Goal: Task Accomplishment & Management: Use online tool/utility

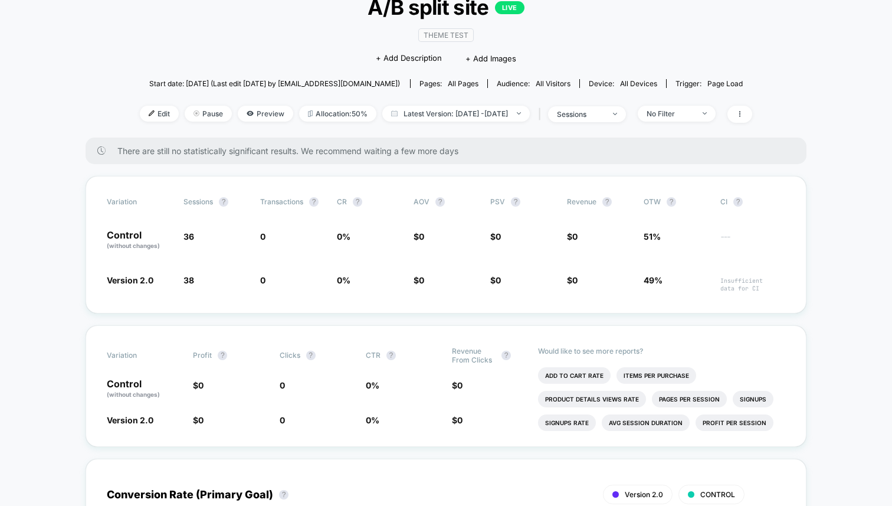
scroll to position [96, 0]
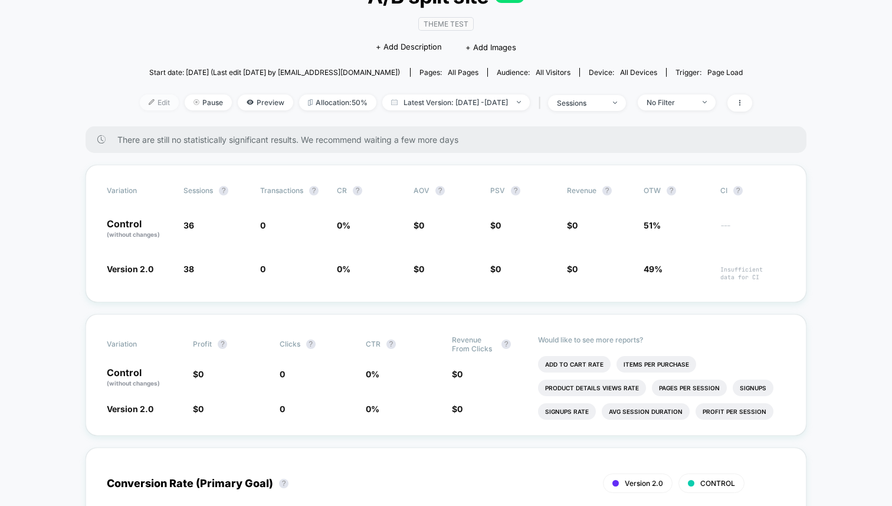
click at [140, 104] on span "Edit" at bounding box center [159, 102] width 39 height 16
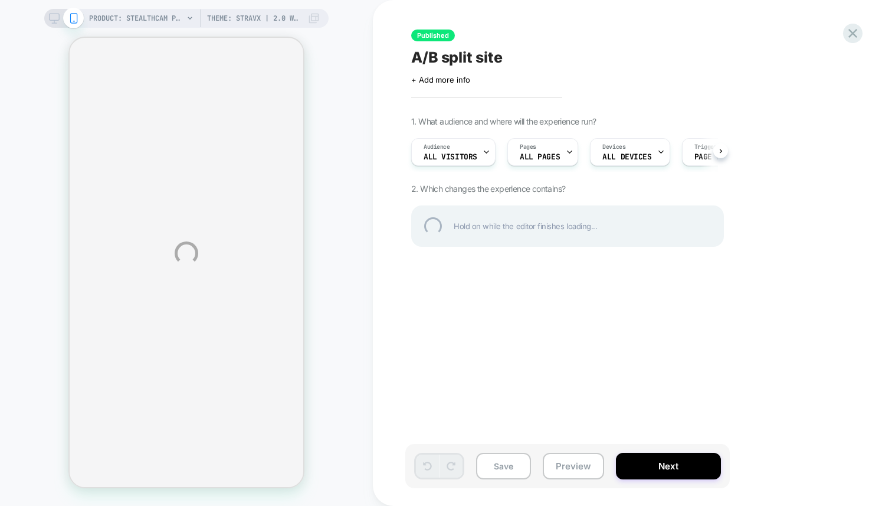
click at [271, 14] on div "PRODUCT: StealthCam Pro Theme: STRAVX | 2.0 WIP PRODUCT: StealthCam Pro Theme: …" at bounding box center [446, 253] width 892 height 506
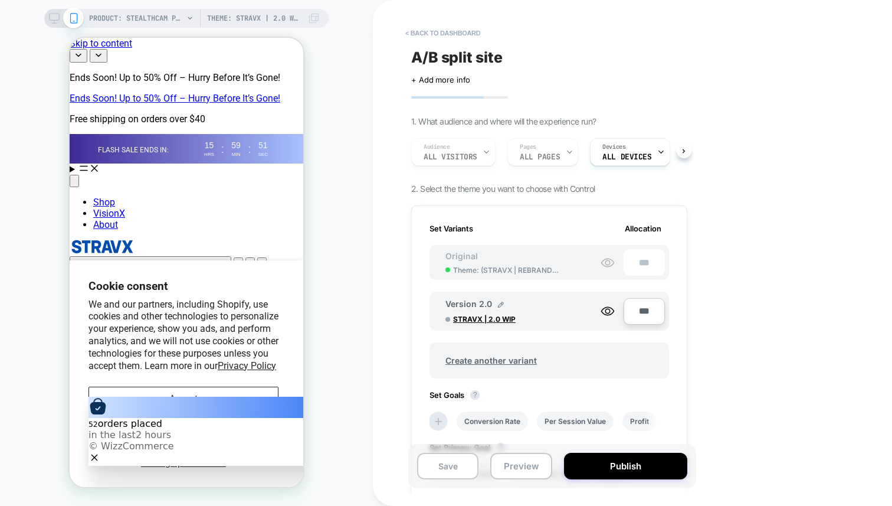
click at [313, 18] on icon at bounding box center [314, 18] width 12 height 12
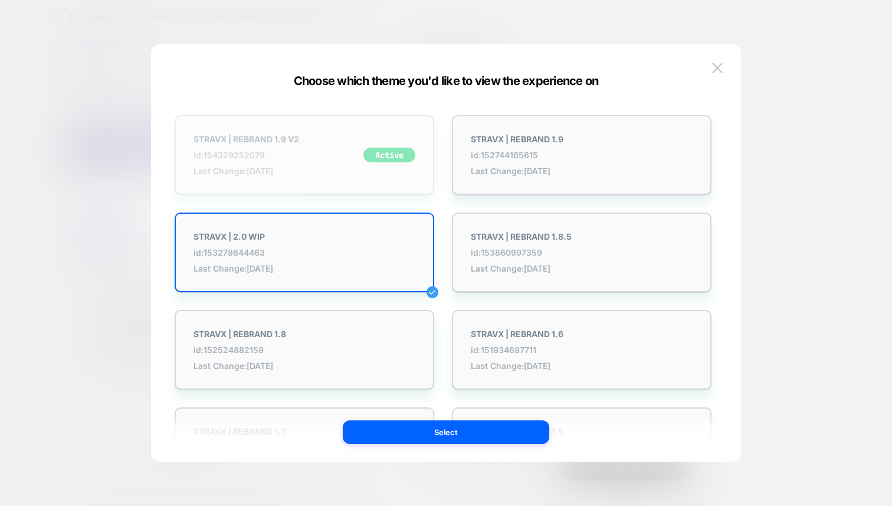
click at [346, 183] on div "STRAVX | REBRAND 1.9 V2 id: 154329252079 Last Change: [DATE] Active" at bounding box center [305, 155] width 260 height 80
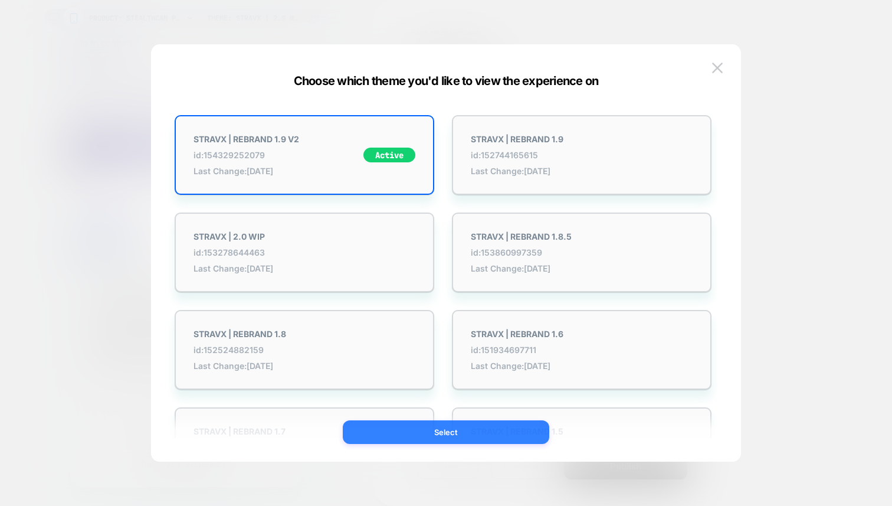
click at [452, 428] on button "Select" at bounding box center [446, 432] width 206 height 24
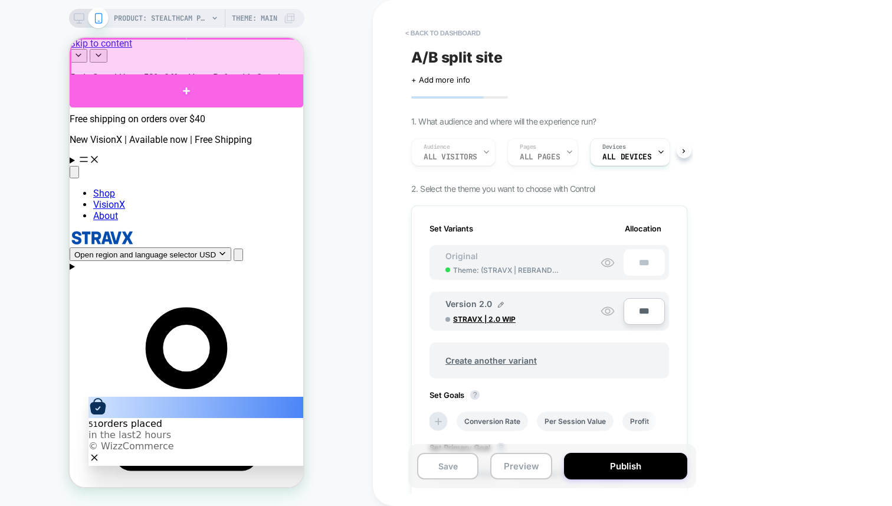
click at [197, 84] on div at bounding box center [187, 90] width 234 height 33
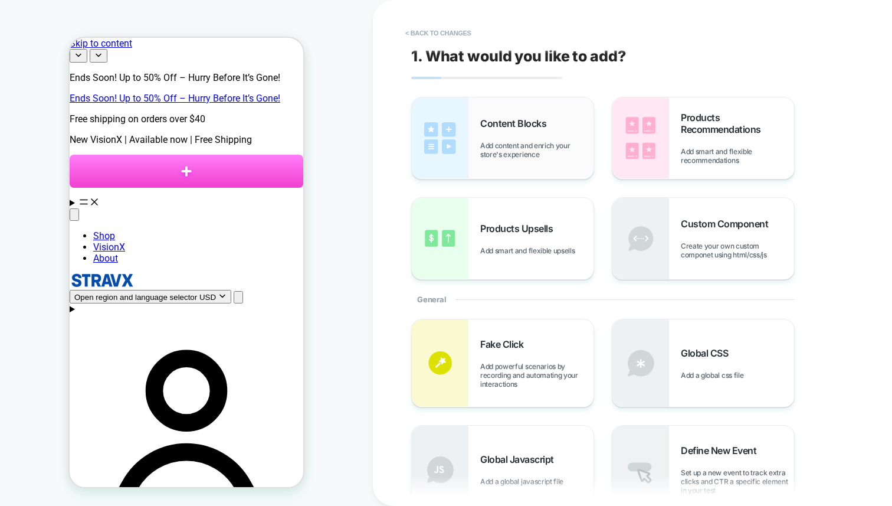
click at [534, 146] on span "Add content and enrich your store's experience" at bounding box center [536, 150] width 113 height 18
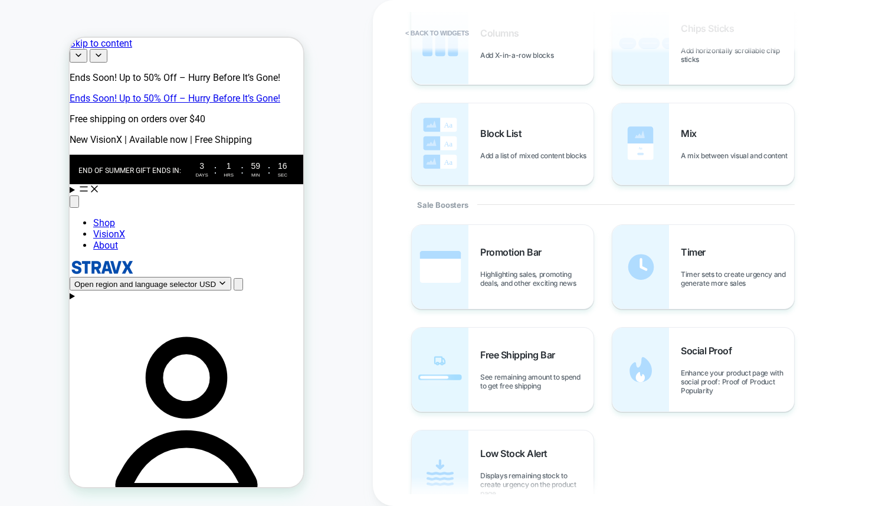
scroll to position [420, 0]
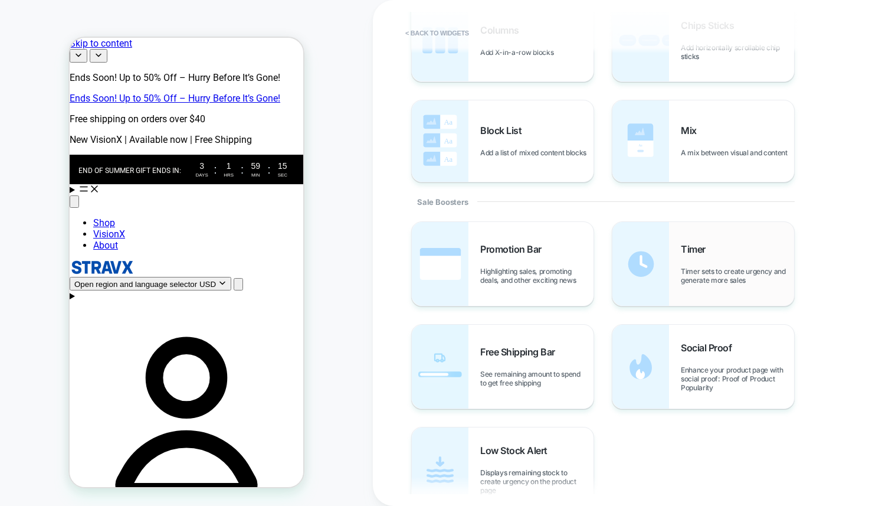
click at [649, 286] on img at bounding box center [640, 264] width 57 height 84
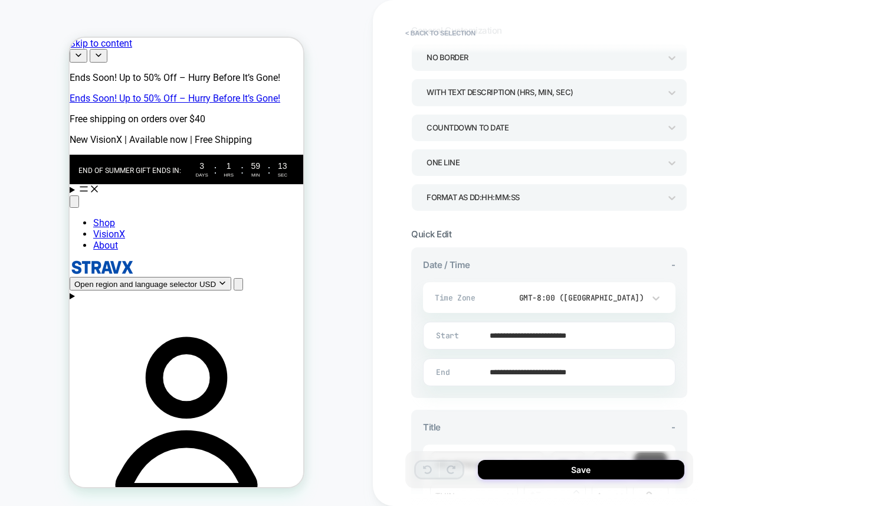
scroll to position [73, 0]
click at [521, 202] on div "Format as DD:HH:MM:SS" at bounding box center [544, 196] width 234 height 16
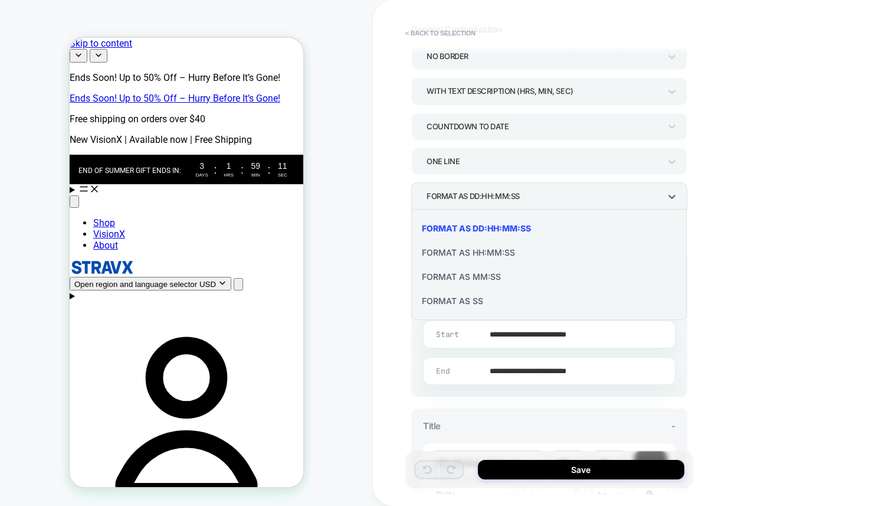
click at [497, 252] on div "Format as HH:MM:SS" at bounding box center [549, 252] width 266 height 24
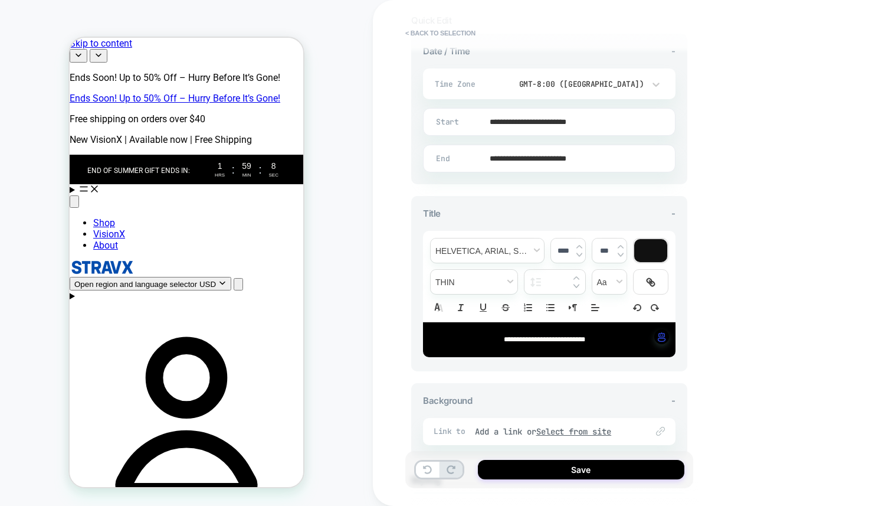
scroll to position [290, 0]
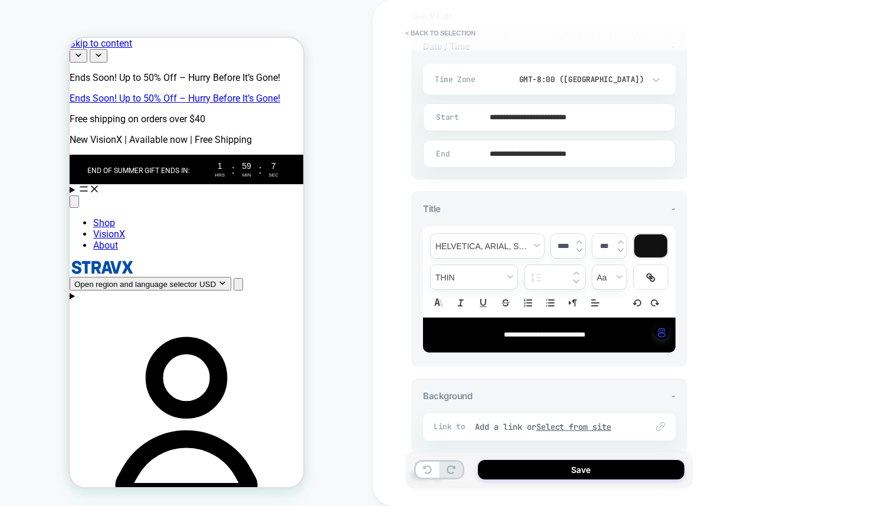
click at [504, 332] on span "**********" at bounding box center [544, 334] width 81 height 7
type input "****"
drag, startPoint x: 496, startPoint y: 332, endPoint x: 558, endPoint y: 331, distance: 62.0
click at [558, 331] on span "**********" at bounding box center [544, 334] width 81 height 7
click at [653, 372] on div "**********" at bounding box center [549, 240] width 276 height 422
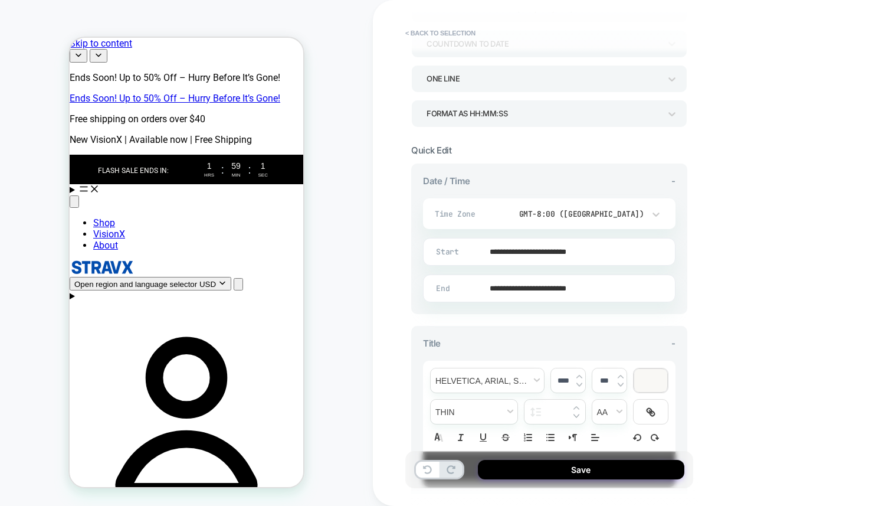
scroll to position [88, 0]
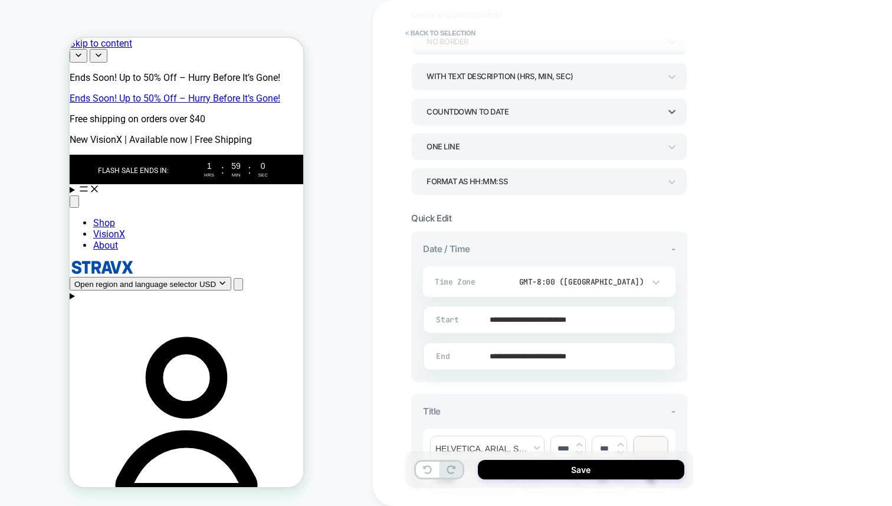
click at [590, 111] on div "COUNTDOWN TO DATE" at bounding box center [544, 112] width 234 height 16
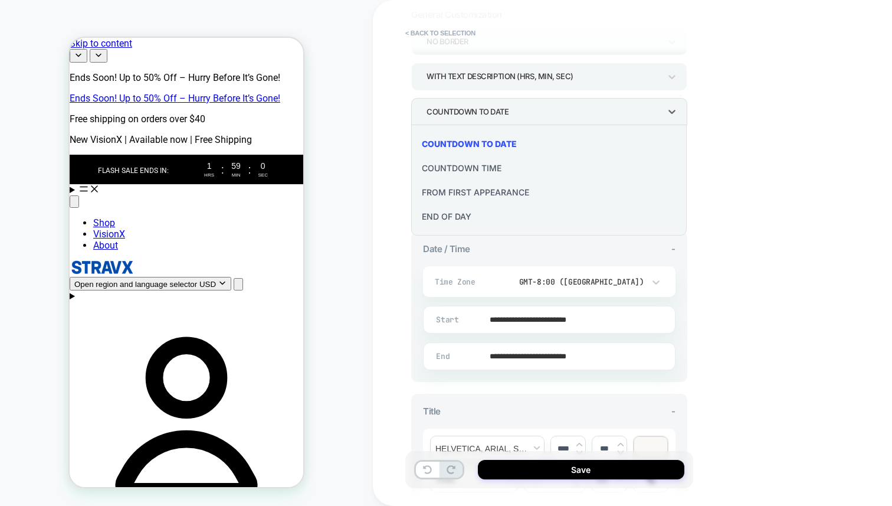
click at [480, 221] on div "END OF DAY" at bounding box center [549, 216] width 266 height 24
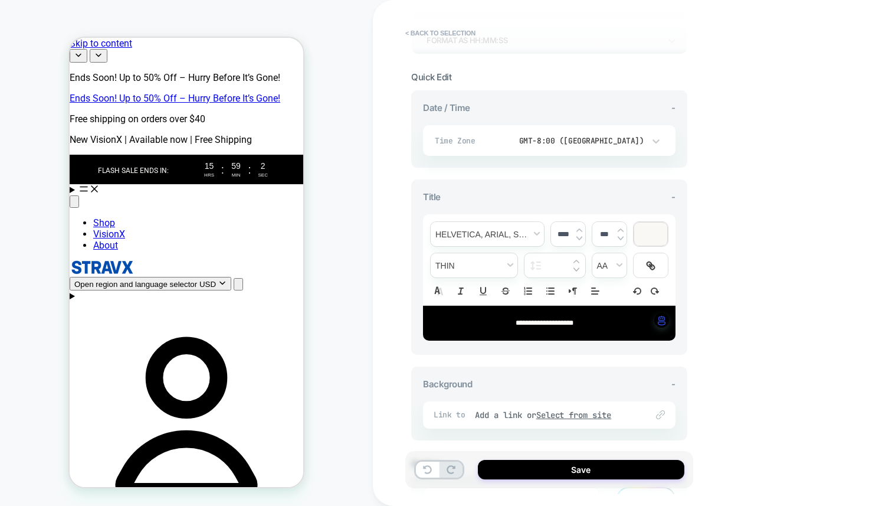
scroll to position [319, 0]
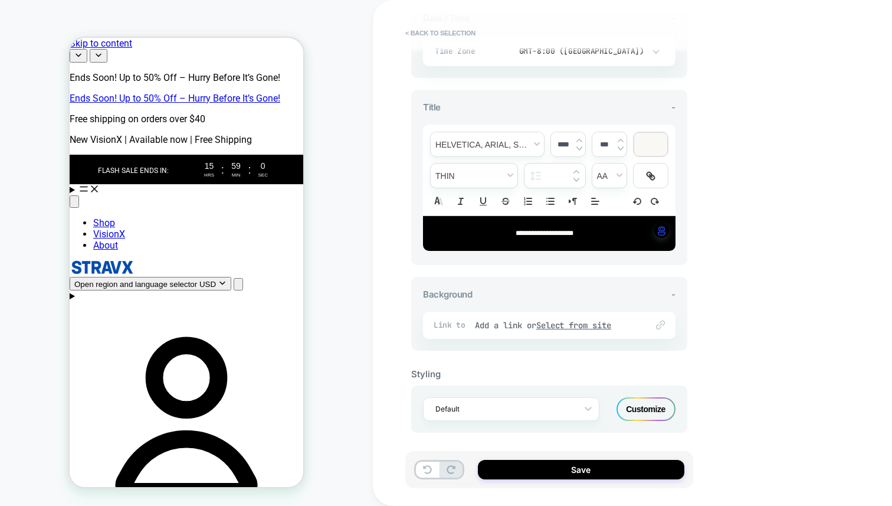
click at [629, 401] on div "Customize" at bounding box center [645, 409] width 59 height 24
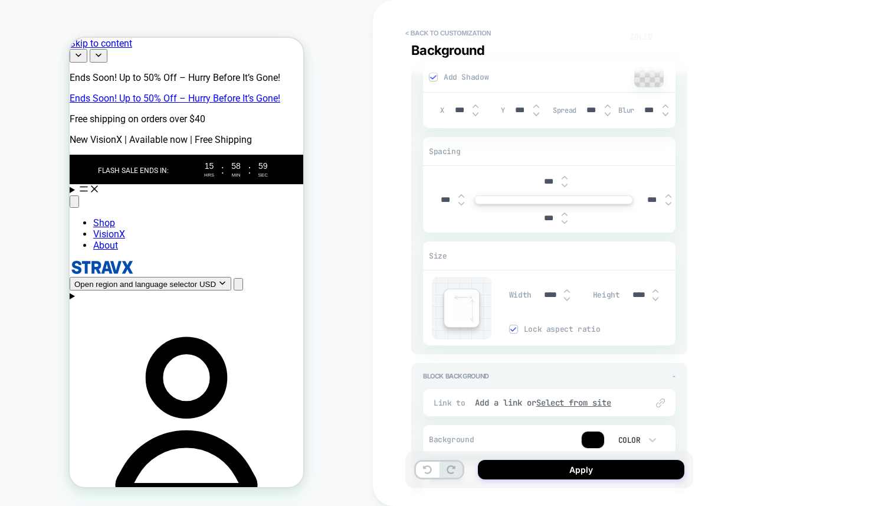
scroll to position [1798, 0]
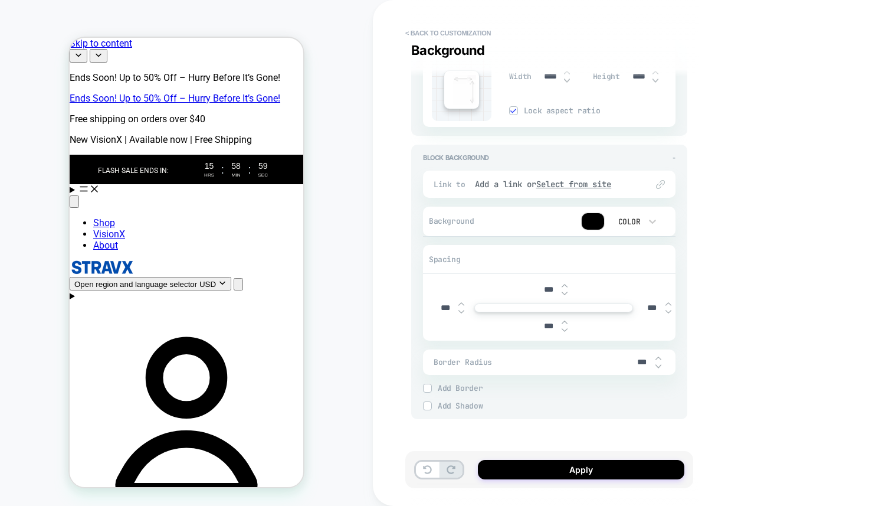
click at [594, 219] on div at bounding box center [593, 221] width 22 height 17
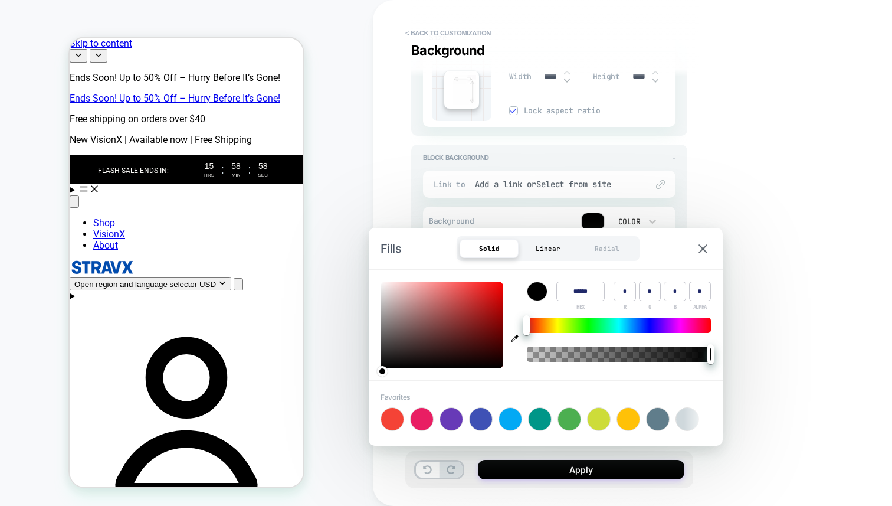
click at [542, 257] on div "Linear" at bounding box center [548, 248] width 59 height 19
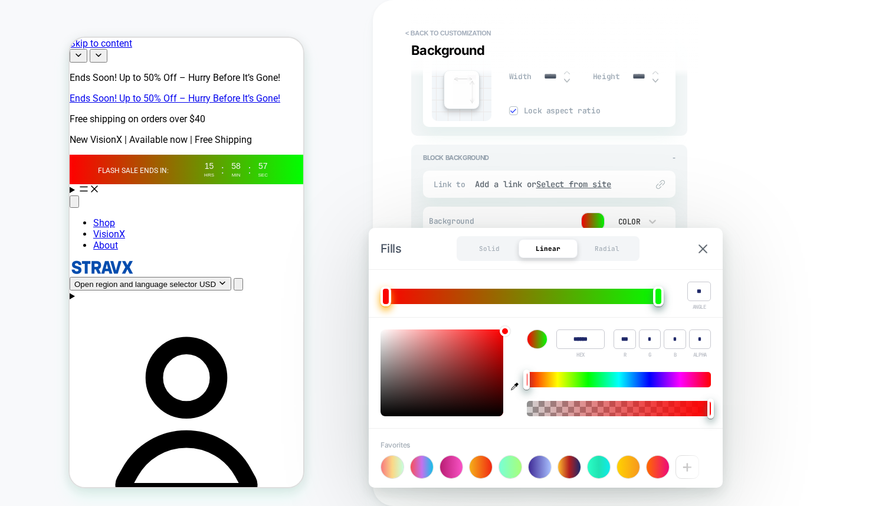
click at [546, 251] on div "Linear" at bounding box center [548, 248] width 59 height 19
click at [543, 474] on div at bounding box center [540, 466] width 22 height 22
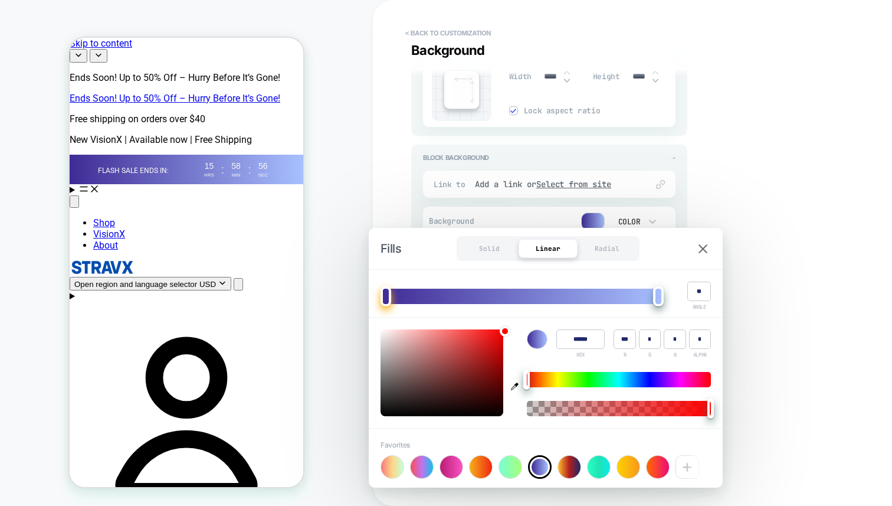
click at [769, 233] on div "**********" at bounding box center [632, 253] width 519 height 506
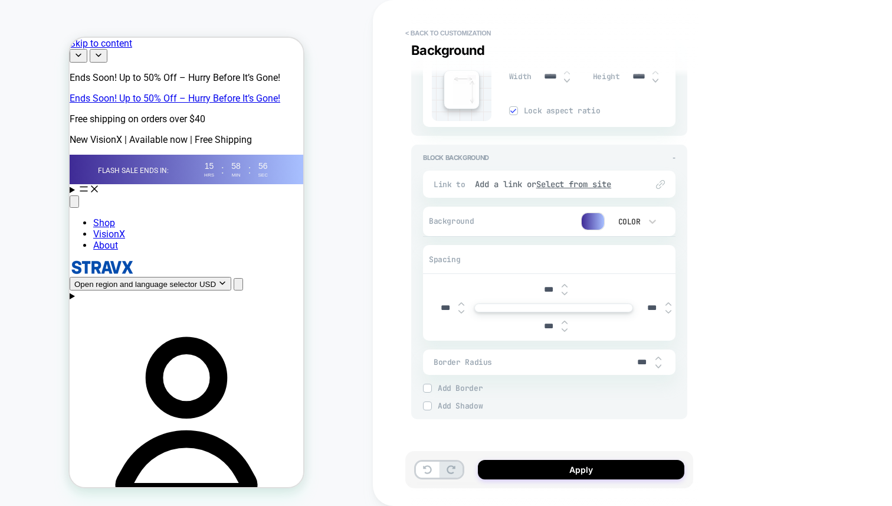
type textarea "*"
click at [638, 468] on button "Apply" at bounding box center [581, 469] width 206 height 19
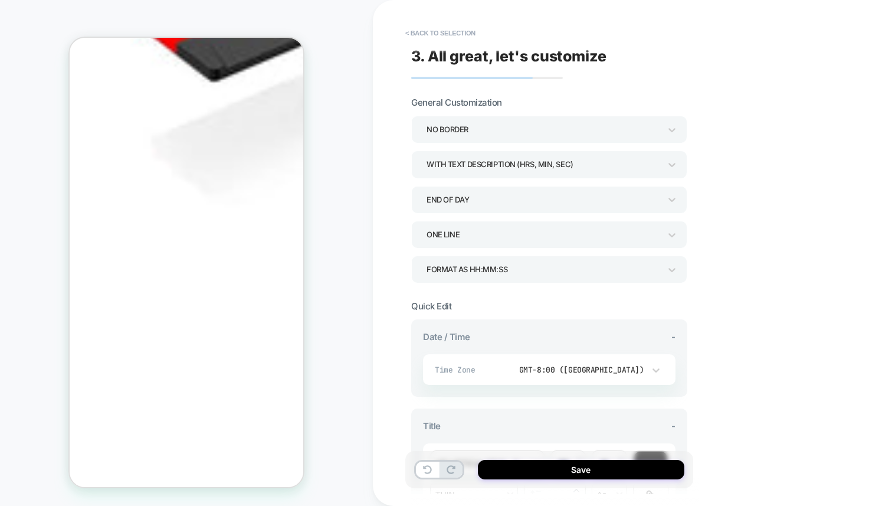
scroll to position [3635, 0]
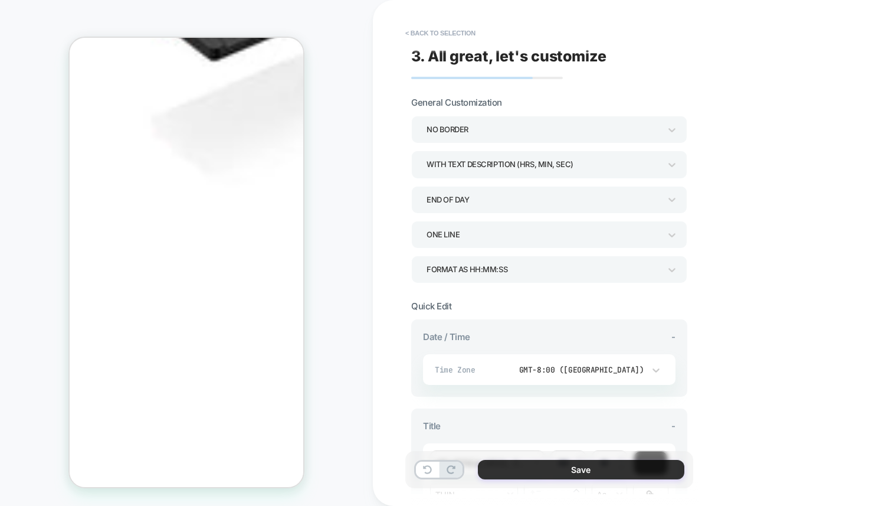
click at [568, 472] on button "Save" at bounding box center [581, 469] width 206 height 19
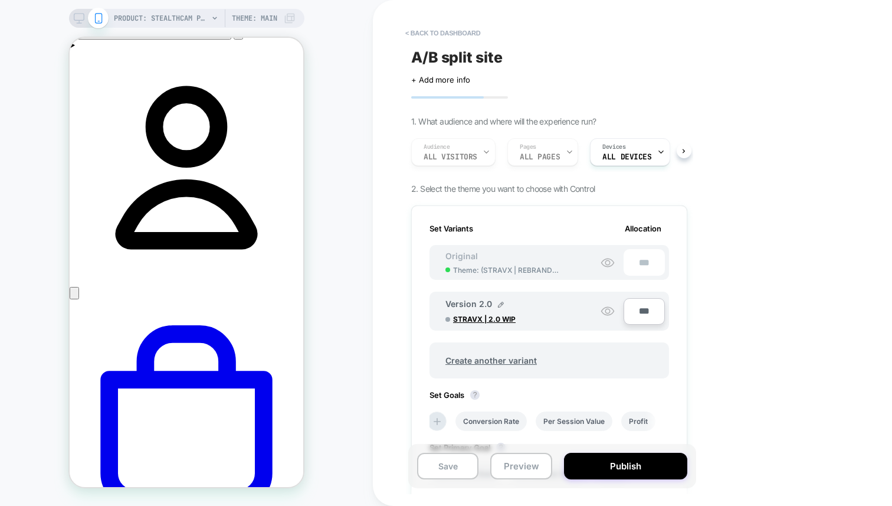
scroll to position [0, 0]
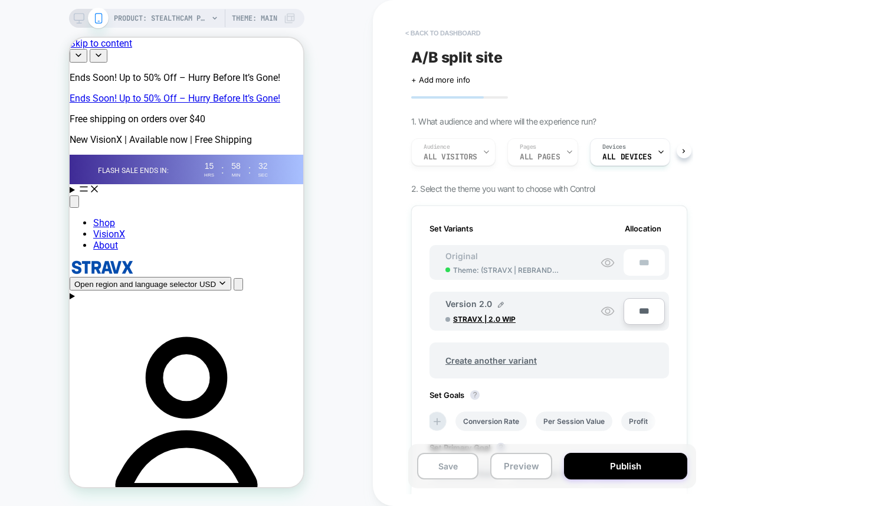
click at [421, 41] on button "< back to dashboard" at bounding box center [442, 33] width 87 height 19
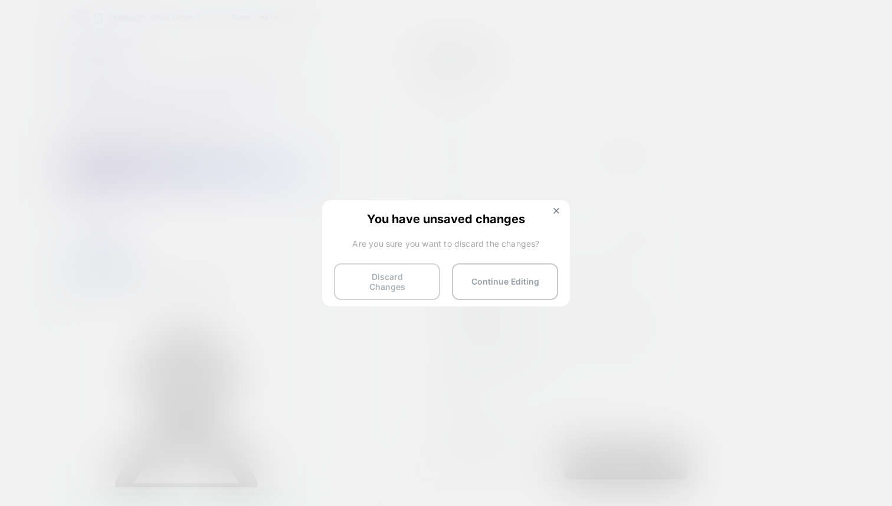
click at [411, 287] on button "Discard Changes" at bounding box center [387, 281] width 106 height 37
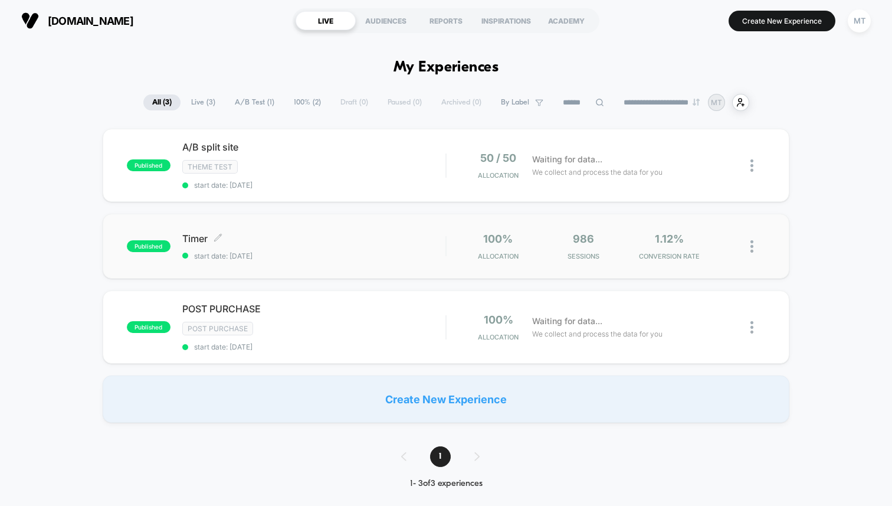
click at [413, 258] on span "start date: [DATE]" at bounding box center [313, 255] width 263 height 9
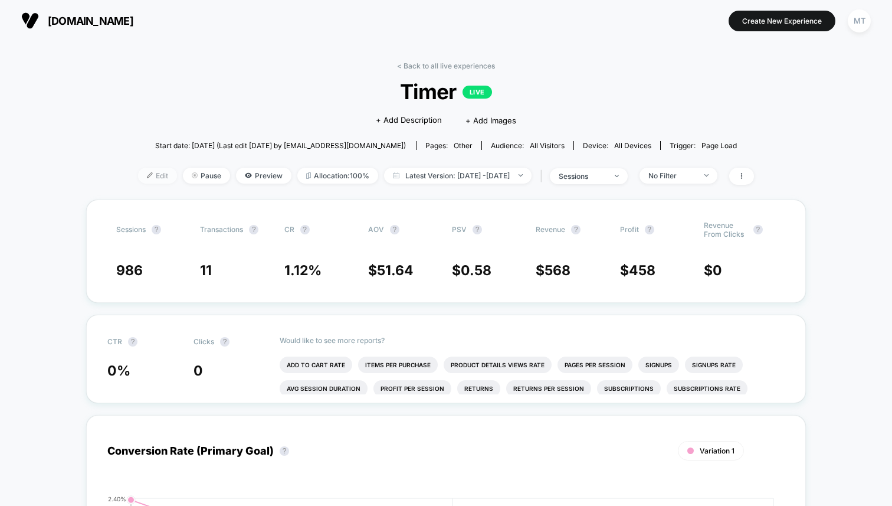
click at [138, 173] on span "Edit" at bounding box center [157, 176] width 39 height 16
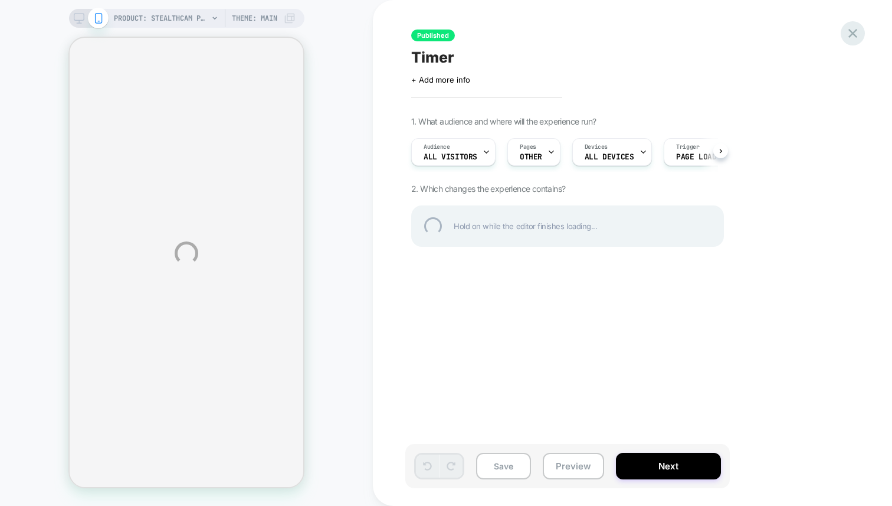
click at [854, 31] on div at bounding box center [853, 33] width 24 height 24
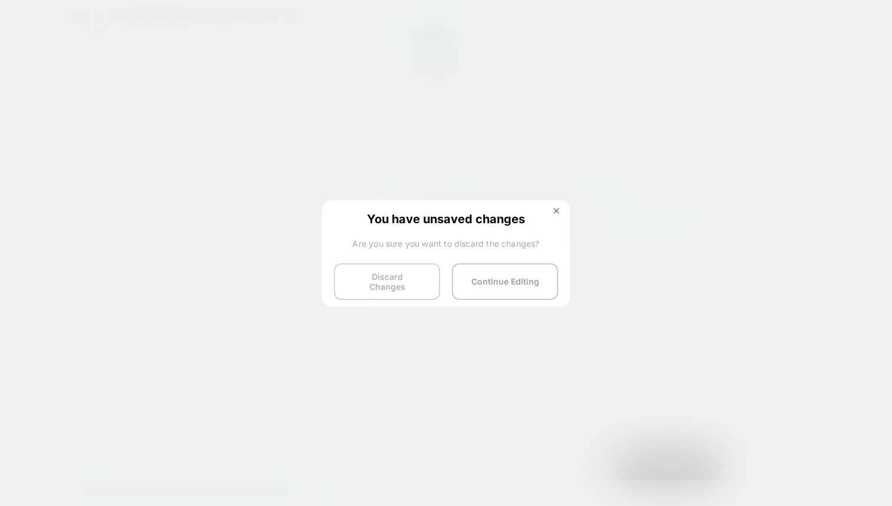
click at [419, 286] on button "Discard Changes" at bounding box center [387, 281] width 106 height 37
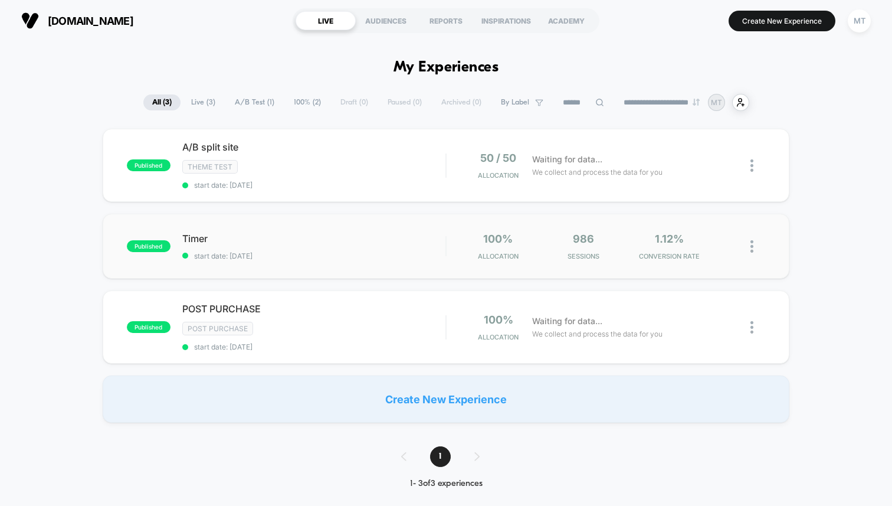
click at [753, 243] on img at bounding box center [751, 246] width 3 height 12
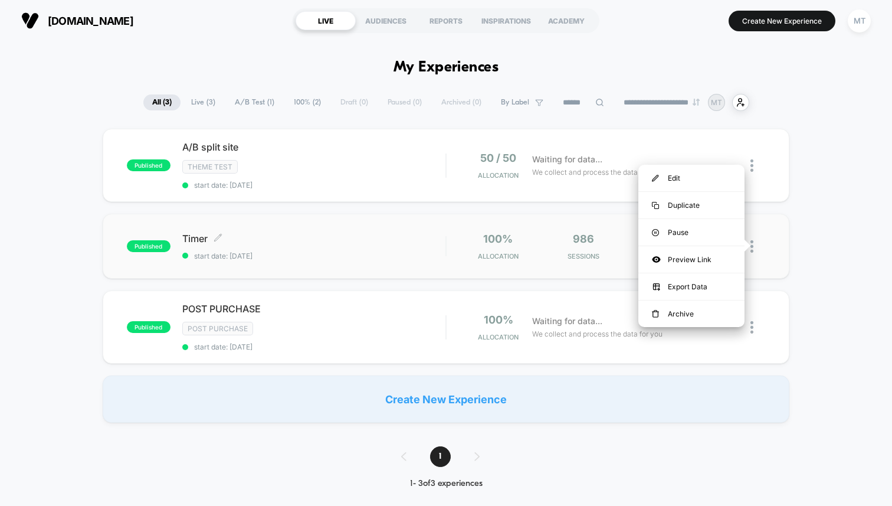
click at [422, 251] on span "start date: [DATE]" at bounding box center [313, 255] width 263 height 9
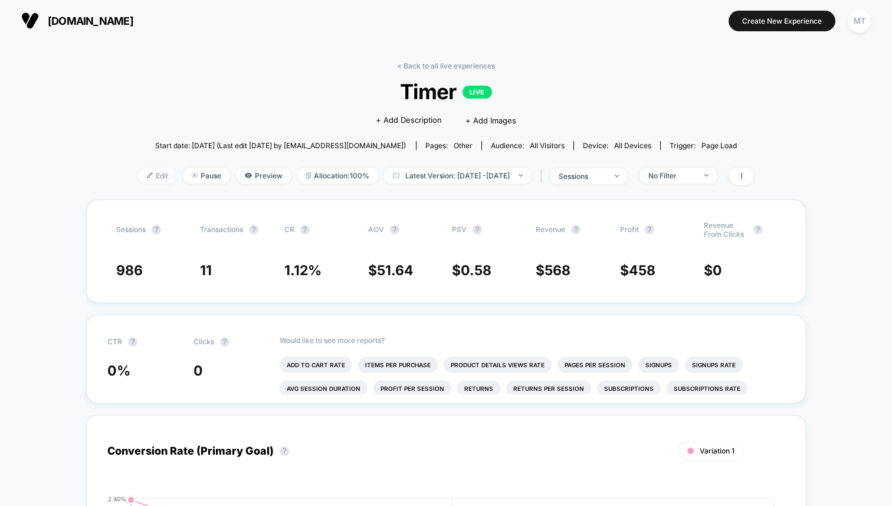
click at [150, 172] on span "Edit" at bounding box center [157, 176] width 39 height 16
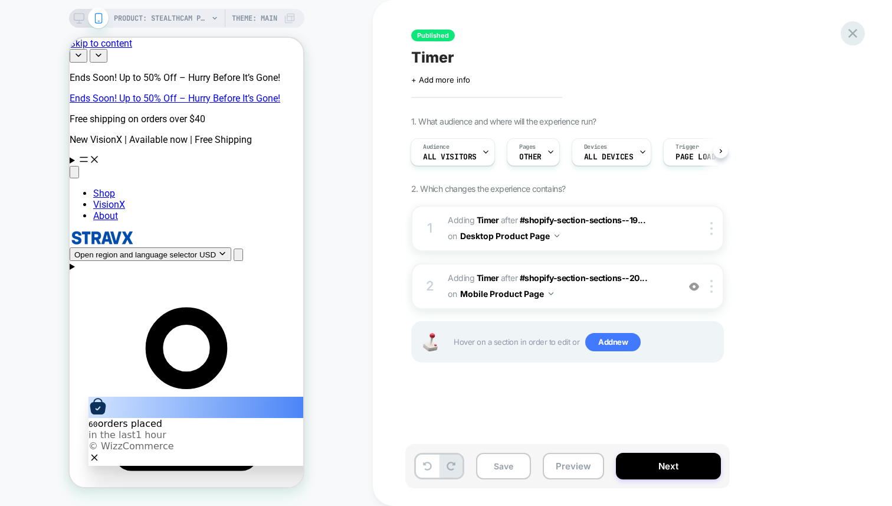
click at [853, 27] on icon at bounding box center [853, 33] width 16 height 16
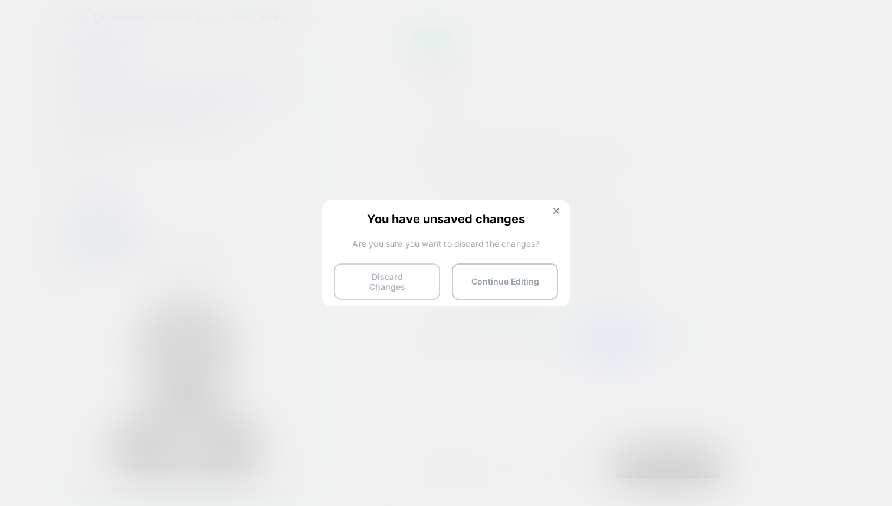
drag, startPoint x: 445, startPoint y: 281, endPoint x: 429, endPoint y: 280, distance: 16.6
click at [429, 281] on div "Discard Changes Continue Editing" at bounding box center [446, 277] width 224 height 29
click at [429, 280] on button "Discard Changes" at bounding box center [387, 281] width 106 height 37
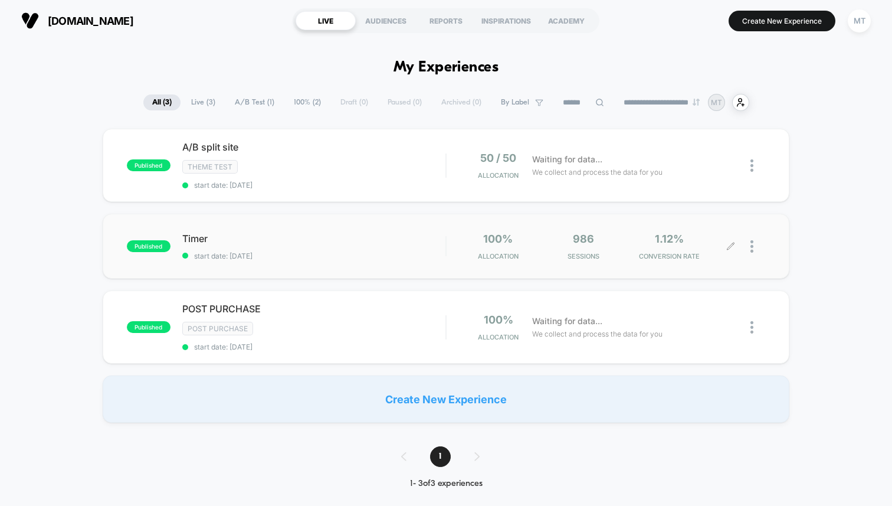
click at [753, 242] on img at bounding box center [751, 246] width 3 height 12
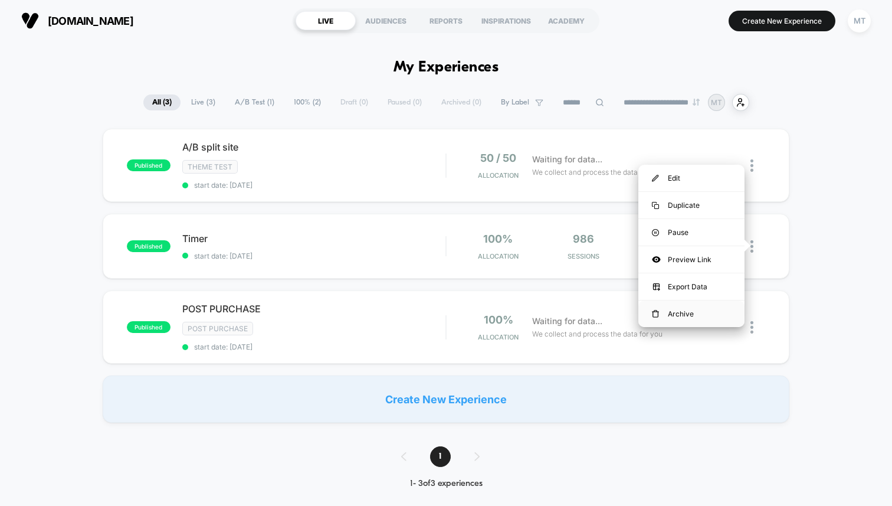
click at [671, 317] on div "Archive" at bounding box center [691, 313] width 106 height 27
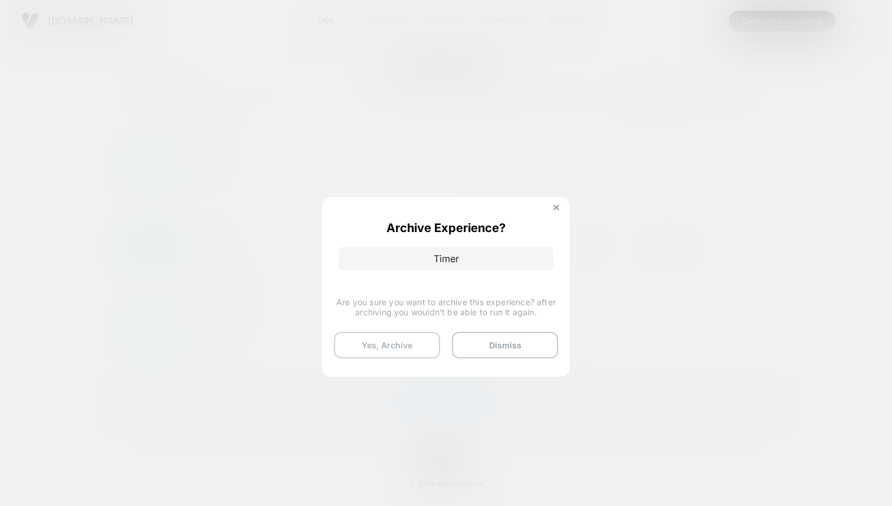
click at [418, 349] on button "Yes, Archive" at bounding box center [387, 345] width 106 height 27
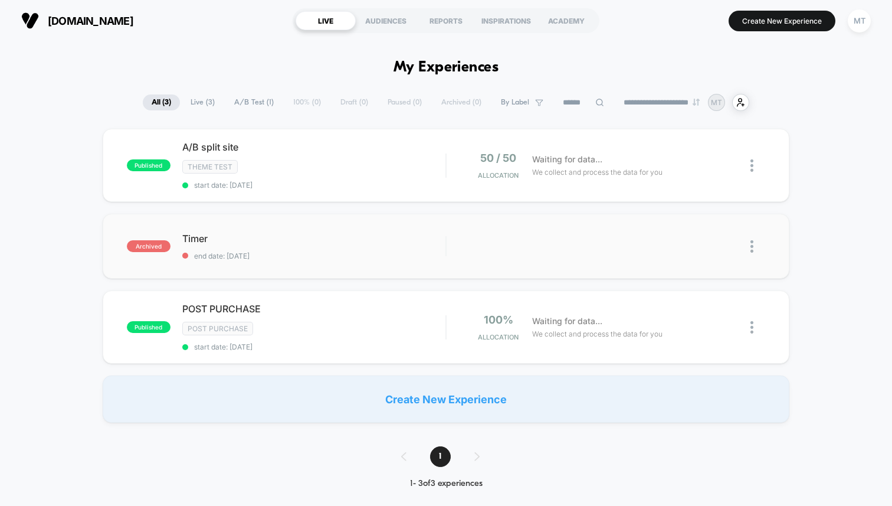
click at [753, 243] on img at bounding box center [751, 246] width 3 height 12
click at [716, 283] on div "Delete" at bounding box center [691, 286] width 106 height 27
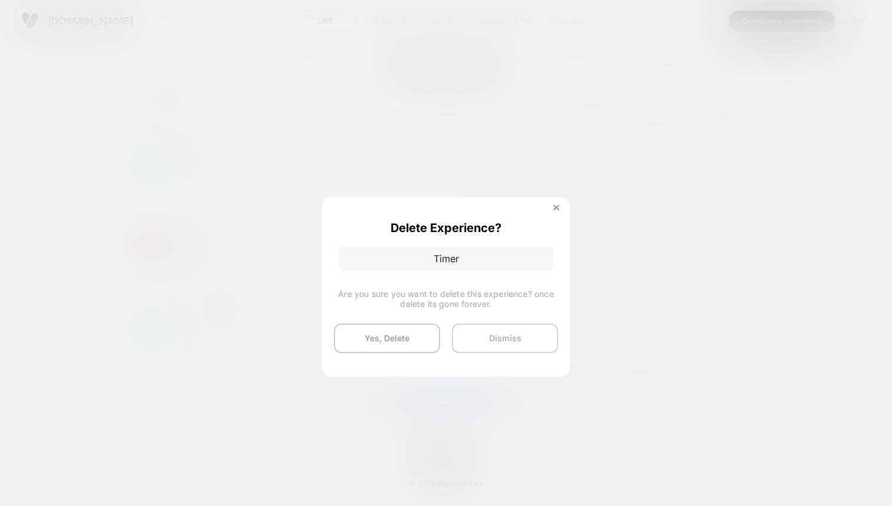
click at [517, 340] on button "Dismiss" at bounding box center [505, 337] width 106 height 29
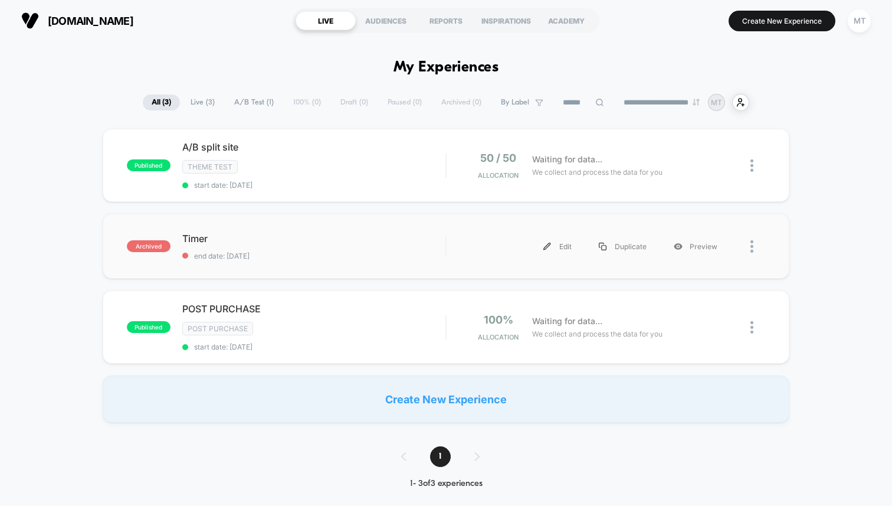
click at [751, 247] on img at bounding box center [751, 246] width 3 height 12
click at [705, 276] on div "Delete" at bounding box center [691, 286] width 106 height 27
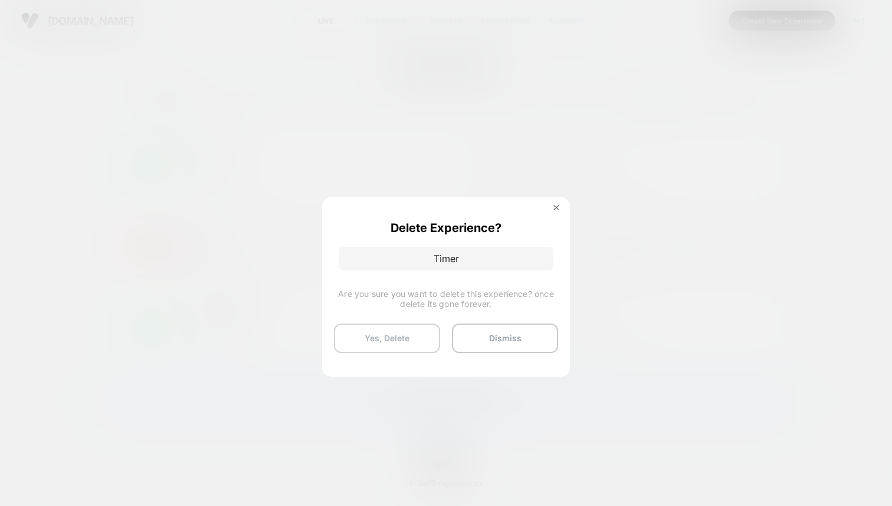
click at [416, 333] on button "Yes, Delete" at bounding box center [387, 337] width 106 height 29
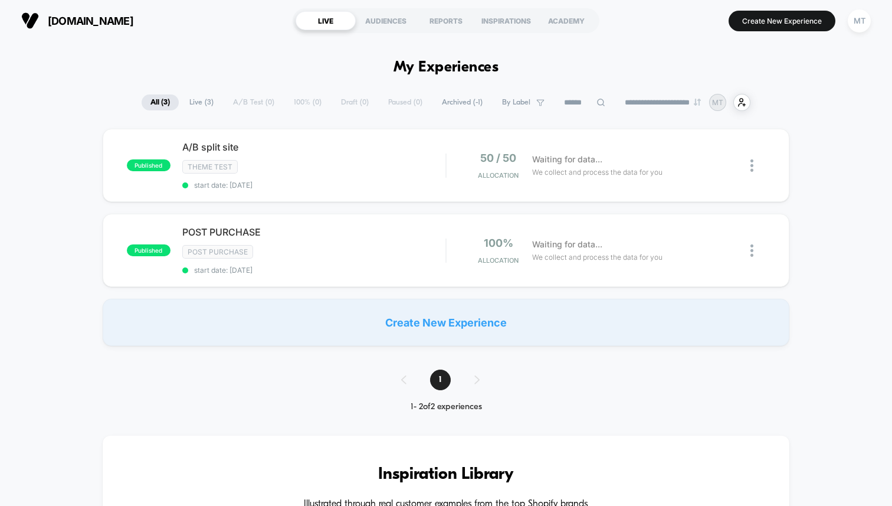
click at [763, 35] on section "Create New Experience MT" at bounding box center [741, 20] width 266 height 29
click at [770, 21] on button "Create New Experience" at bounding box center [782, 21] width 107 height 21
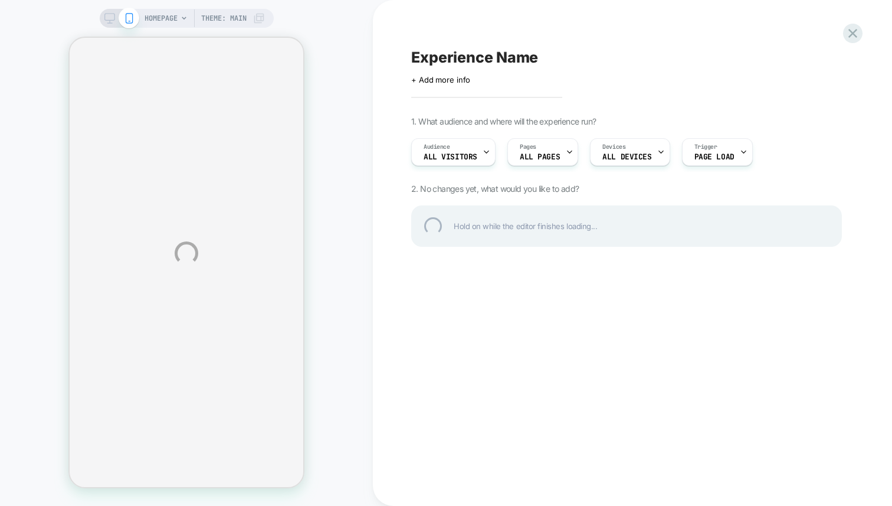
click at [477, 55] on div "Experience Name" at bounding box center [626, 57] width 431 height 18
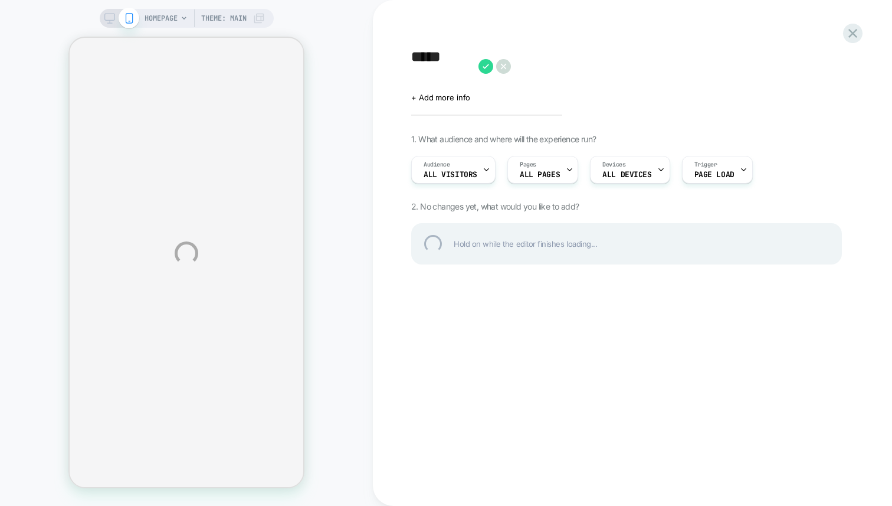
type textarea "*****"
click at [641, 32] on div "HOMEPAGE Theme: MAIN ***** Click to edit experience details + Add more info 1. …" at bounding box center [446, 253] width 892 height 506
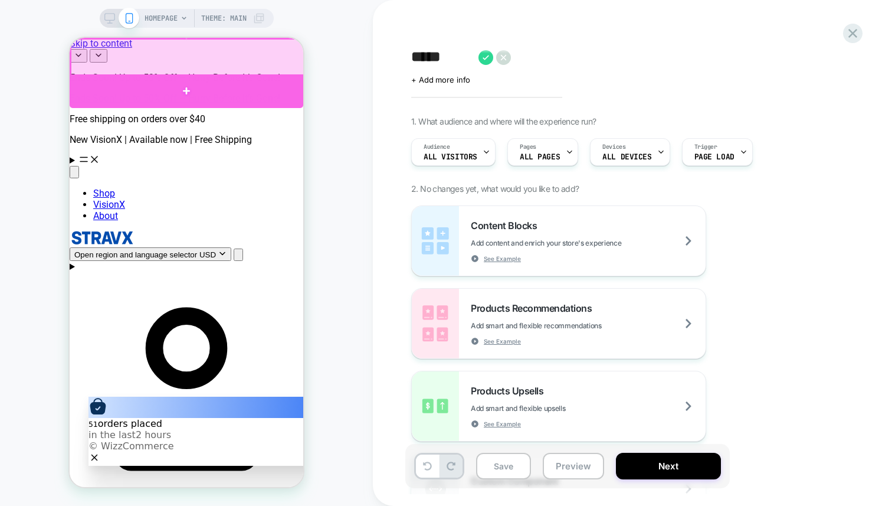
click at [242, 92] on div at bounding box center [187, 91] width 234 height 34
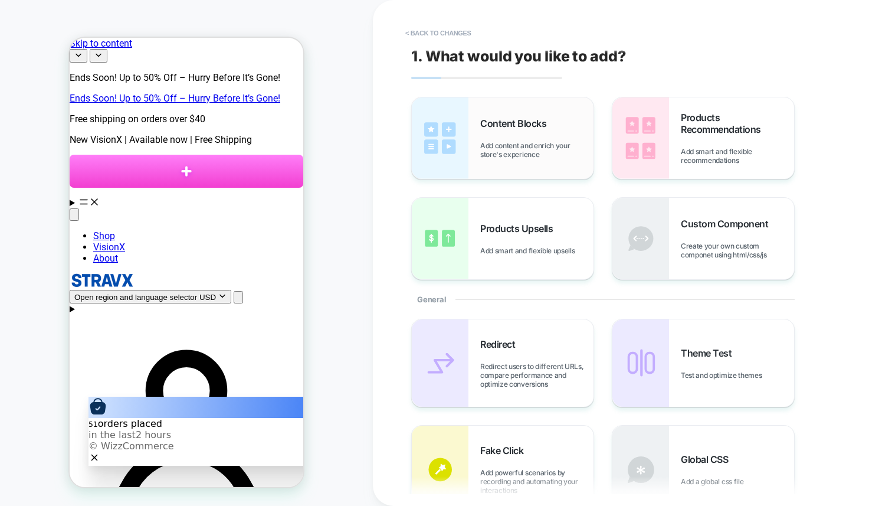
click at [513, 147] on span "Add content and enrich your store's experience" at bounding box center [536, 150] width 113 height 18
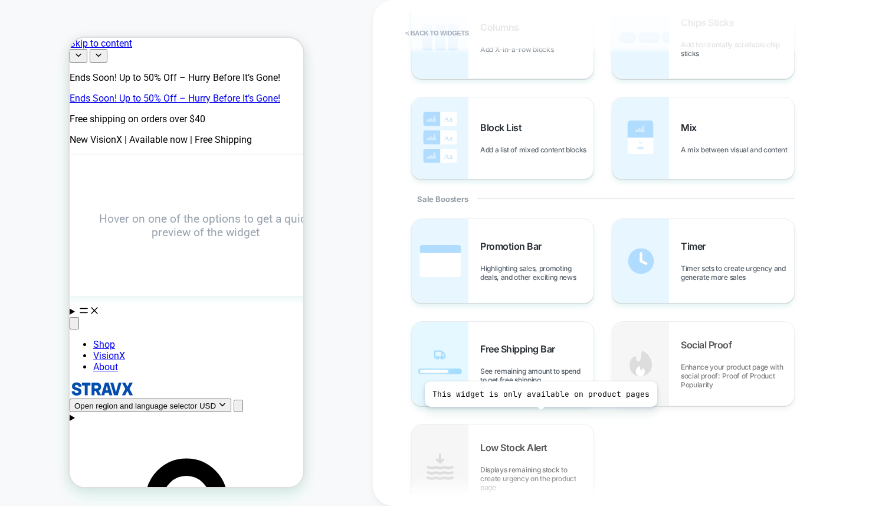
scroll to position [441, 0]
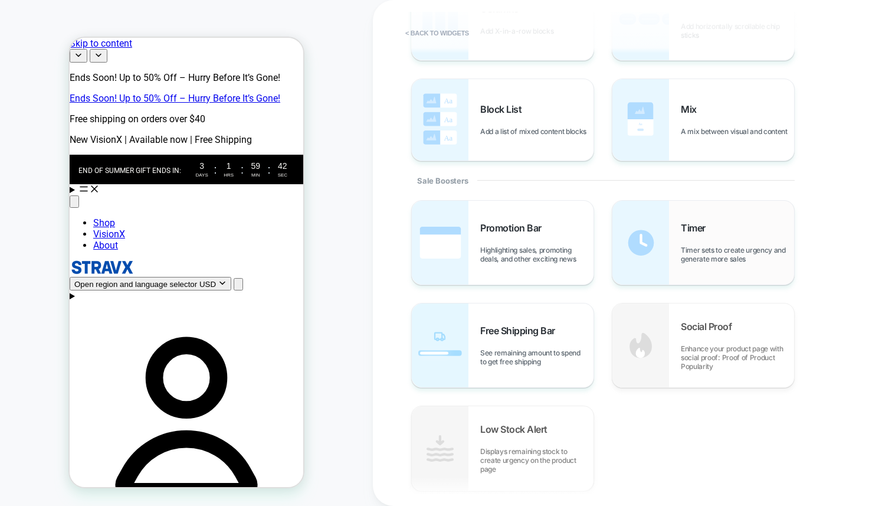
click at [681, 266] on div "Timer Timer sets to create urgency and generate more sales" at bounding box center [703, 243] width 182 height 84
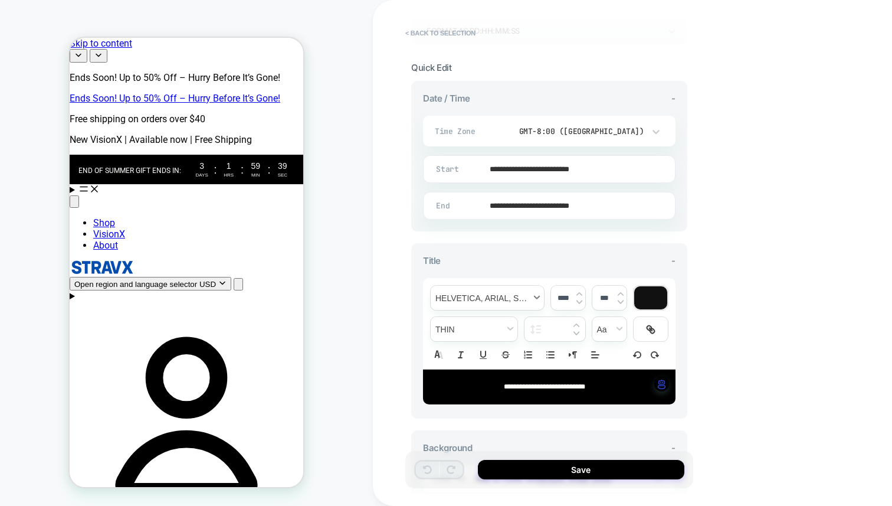
scroll to position [274, 0]
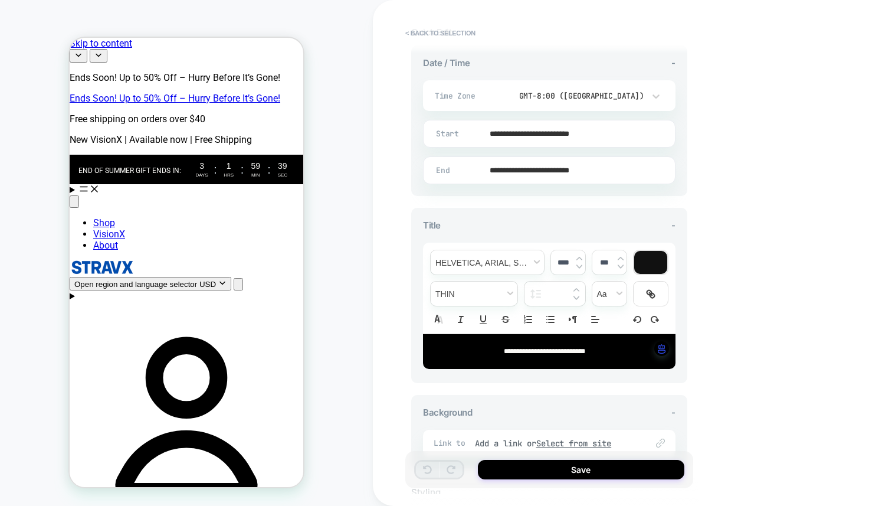
click at [504, 353] on span "**********" at bounding box center [544, 350] width 81 height 7
type input "****"
drag, startPoint x: 500, startPoint y: 353, endPoint x: 555, endPoint y: 348, distance: 55.1
click at [555, 348] on span "**********" at bounding box center [544, 350] width 81 height 7
click at [740, 363] on div "**********" at bounding box center [632, 253] width 519 height 506
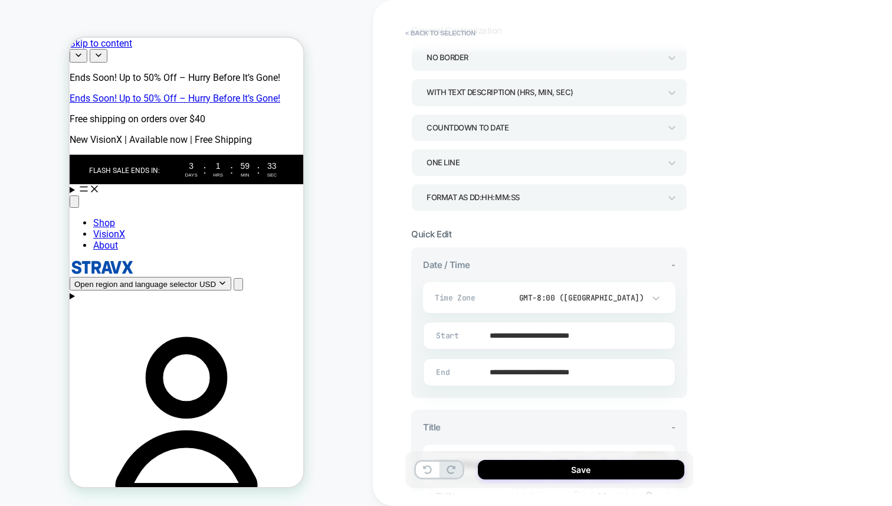
scroll to position [67, 0]
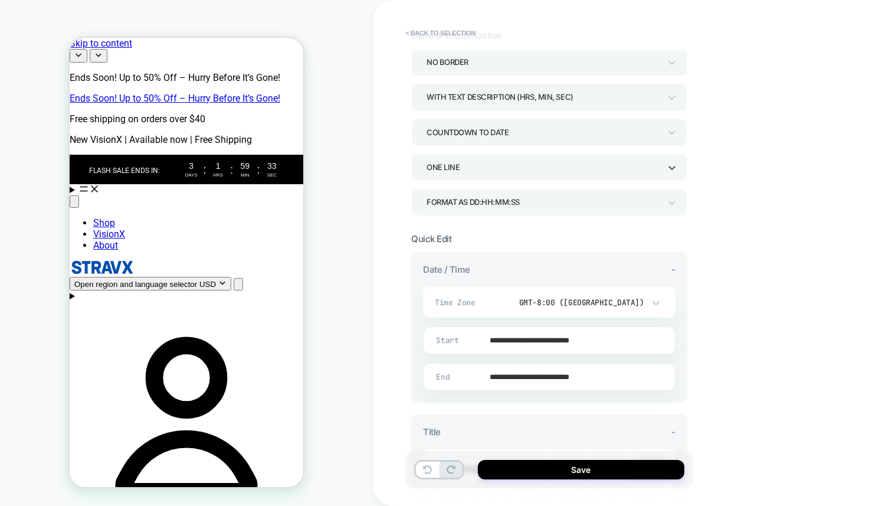
click at [590, 172] on div "ONE LINE" at bounding box center [544, 167] width 234 height 16
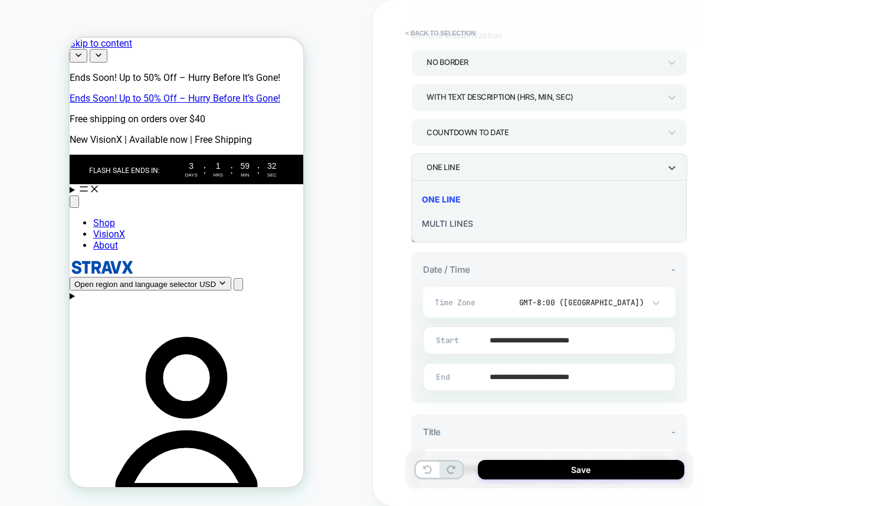
click at [589, 172] on div at bounding box center [446, 253] width 892 height 506
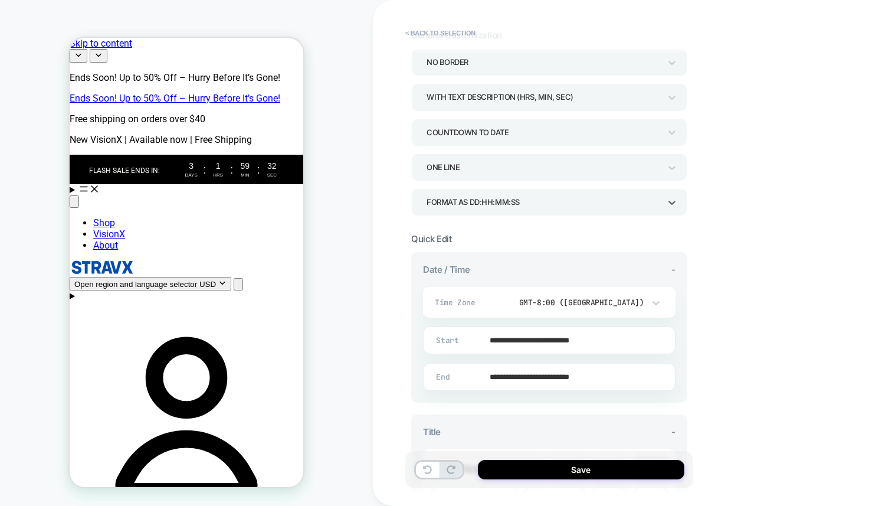
click at [515, 200] on div "Format as DD:HH:MM:SS" at bounding box center [544, 202] width 234 height 16
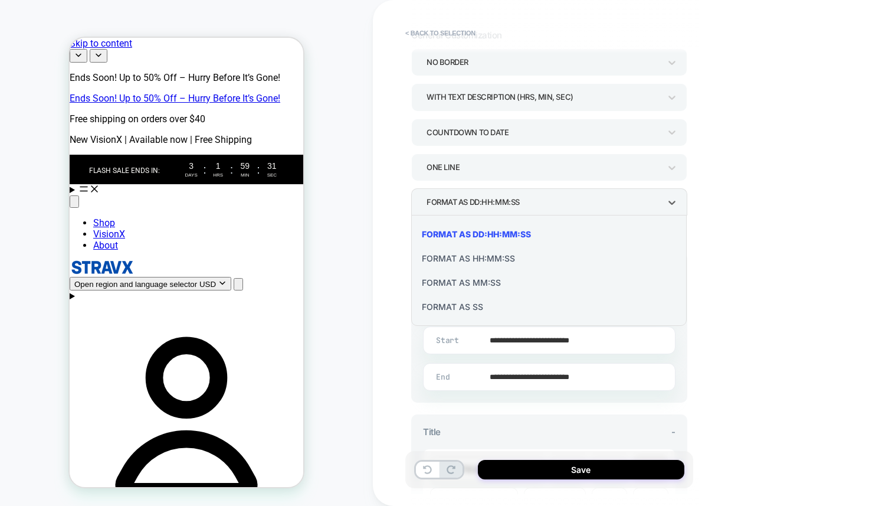
click at [498, 258] on div "Format as HH:MM:SS" at bounding box center [549, 258] width 266 height 24
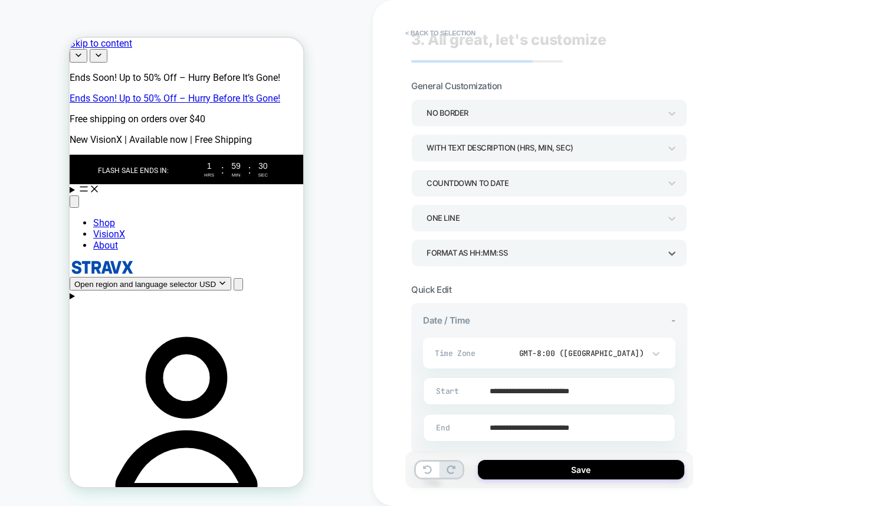
scroll to position [0, 0]
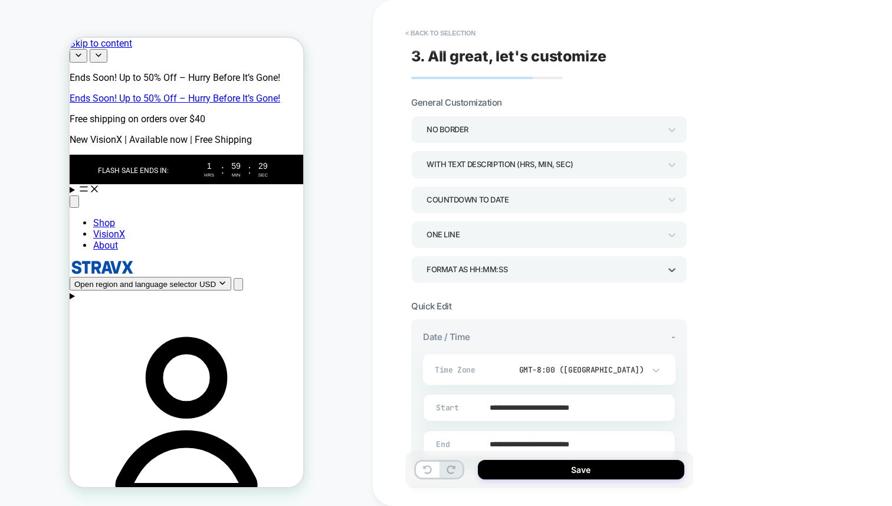
click at [619, 195] on div "COUNTDOWN TO DATE" at bounding box center [544, 200] width 234 height 16
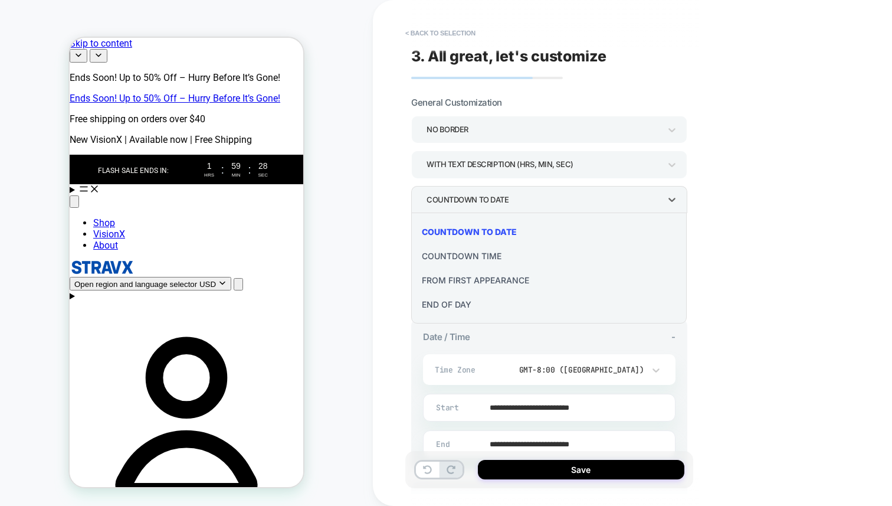
click at [484, 309] on div "END OF DAY" at bounding box center [549, 304] width 266 height 24
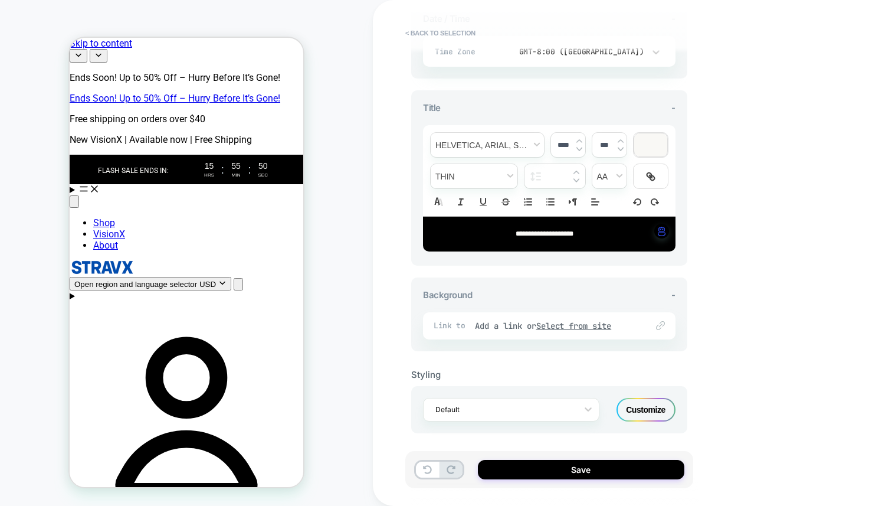
scroll to position [319, 0]
click at [642, 411] on div "Customize" at bounding box center [645, 409] width 59 height 24
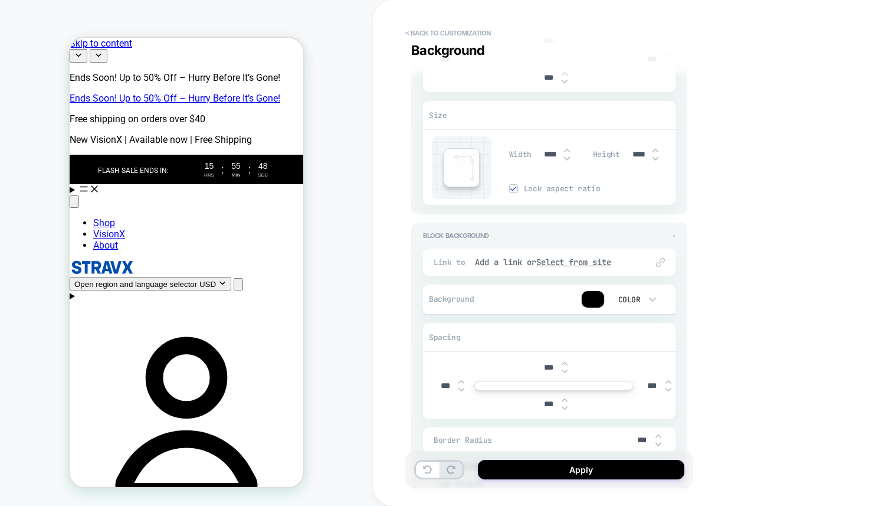
scroll to position [1798, 0]
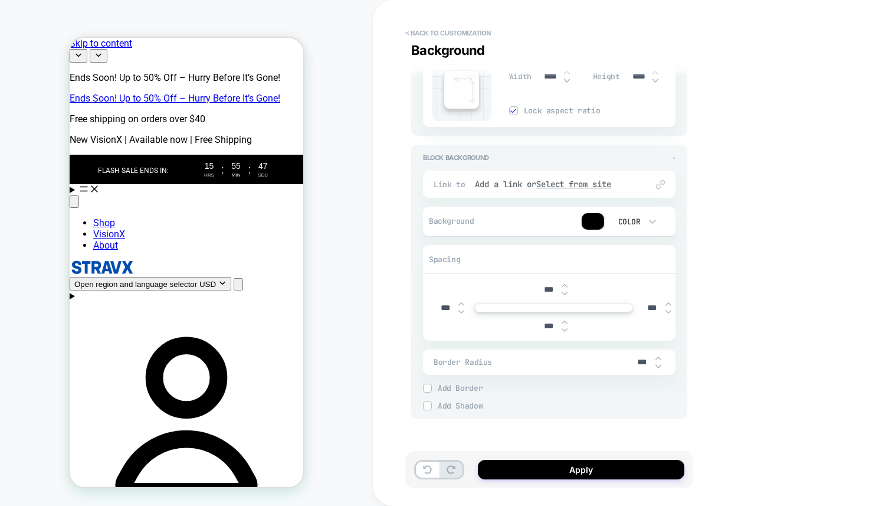
click at [586, 234] on div "Background Color" at bounding box center [549, 221] width 252 height 30
click at [588, 220] on div at bounding box center [593, 221] width 22 height 17
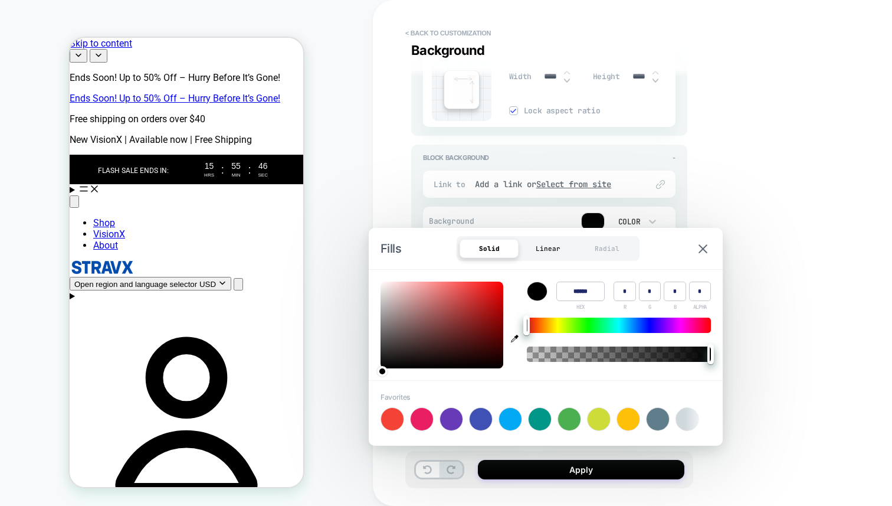
click at [540, 247] on div "Linear" at bounding box center [548, 248] width 59 height 19
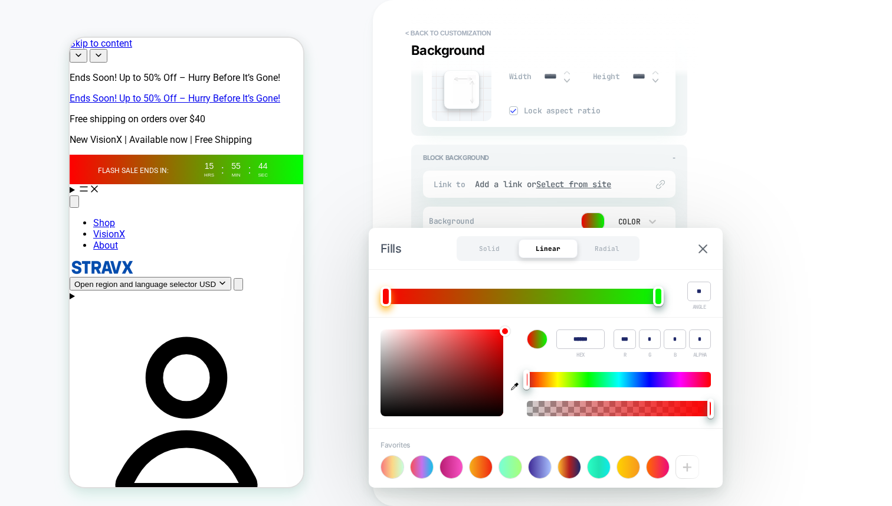
click at [507, 418] on div "Color ****** HEX *** R * G * B * ALPHA" at bounding box center [546, 372] width 354 height 110
click at [537, 462] on div at bounding box center [540, 466] width 22 height 22
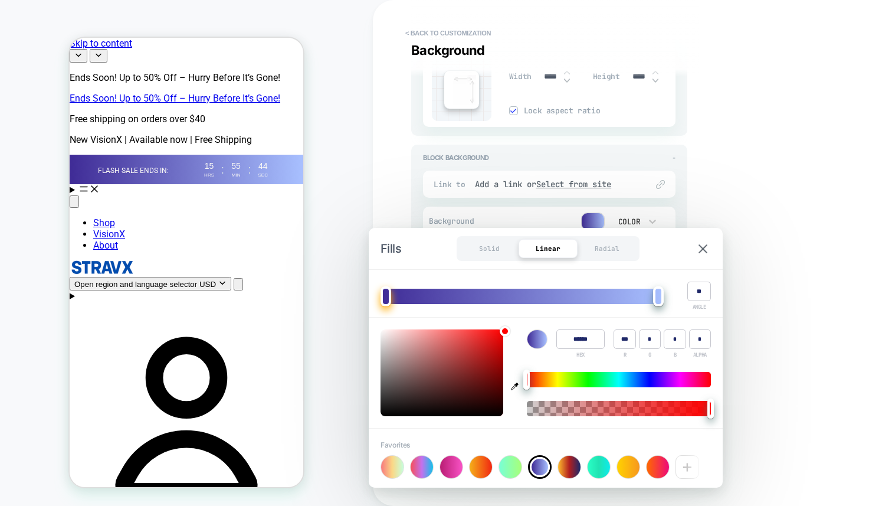
click at [785, 267] on div "**********" at bounding box center [632, 253] width 519 height 506
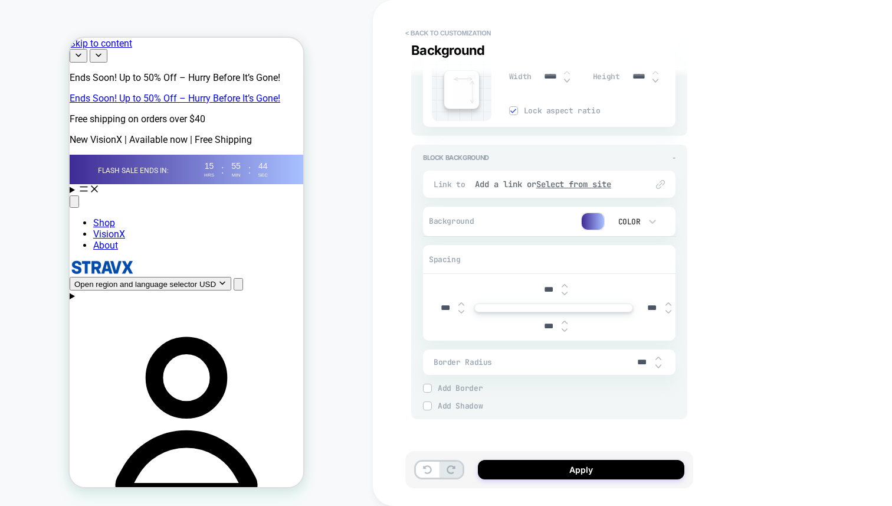
type textarea "*"
click at [630, 472] on button "Apply" at bounding box center [581, 469] width 206 height 19
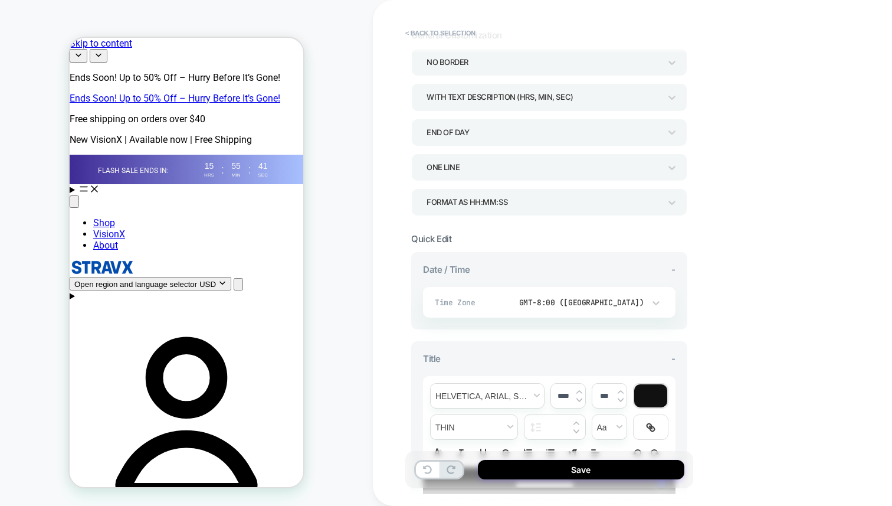
scroll to position [68, 0]
click at [589, 465] on button "Save" at bounding box center [581, 469] width 206 height 19
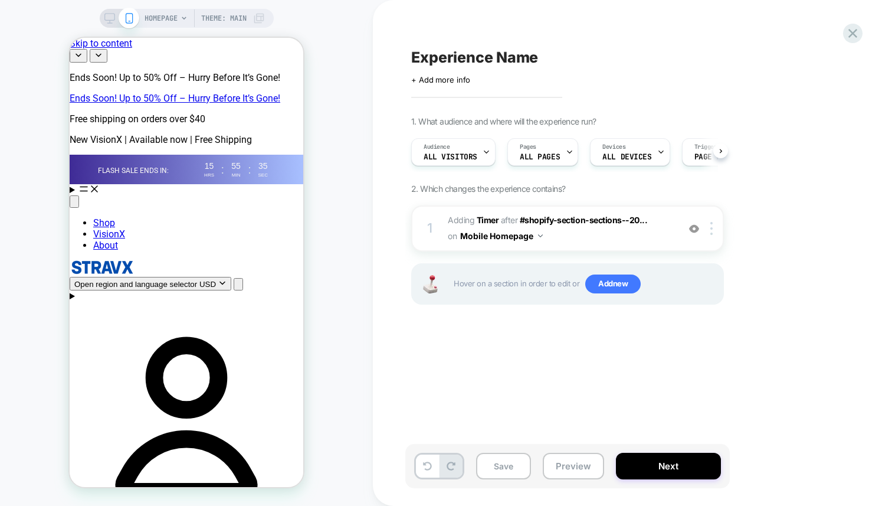
scroll to position [0, 1]
click at [713, 231] on div at bounding box center [713, 228] width 19 height 13
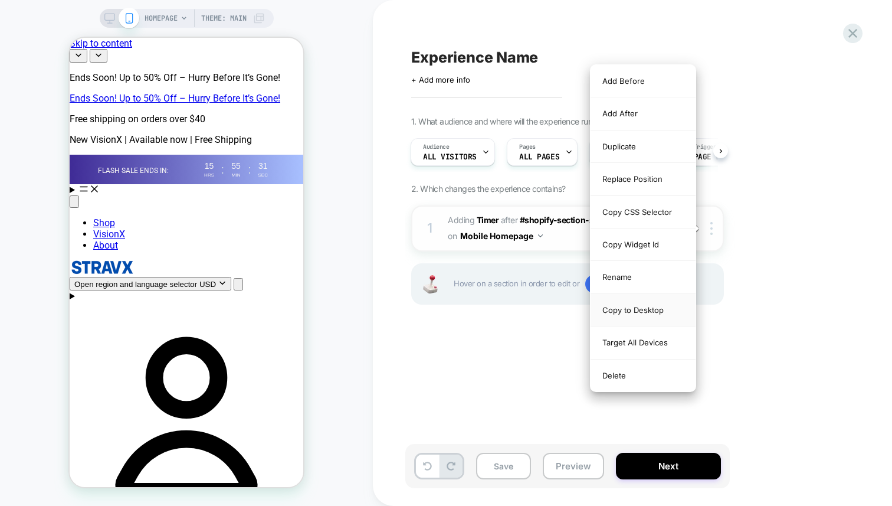
click at [655, 306] on div "Copy to Desktop" at bounding box center [643, 310] width 105 height 32
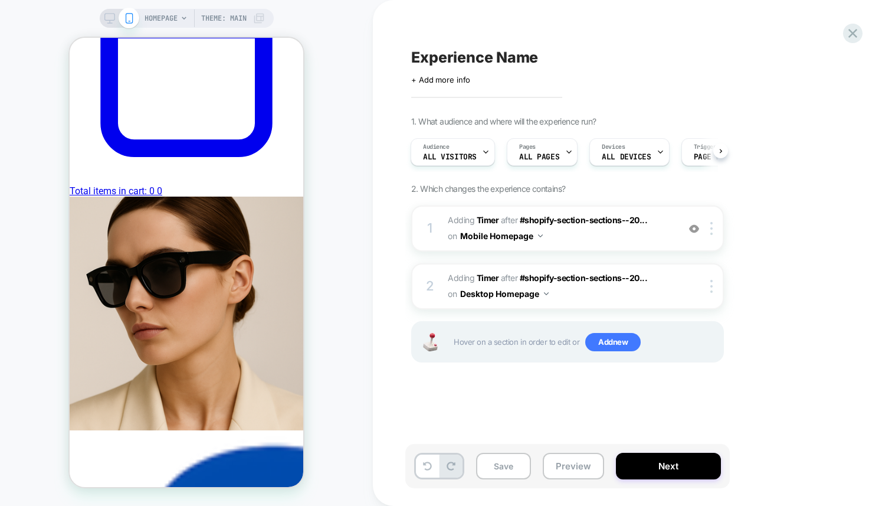
scroll to position [642, 0]
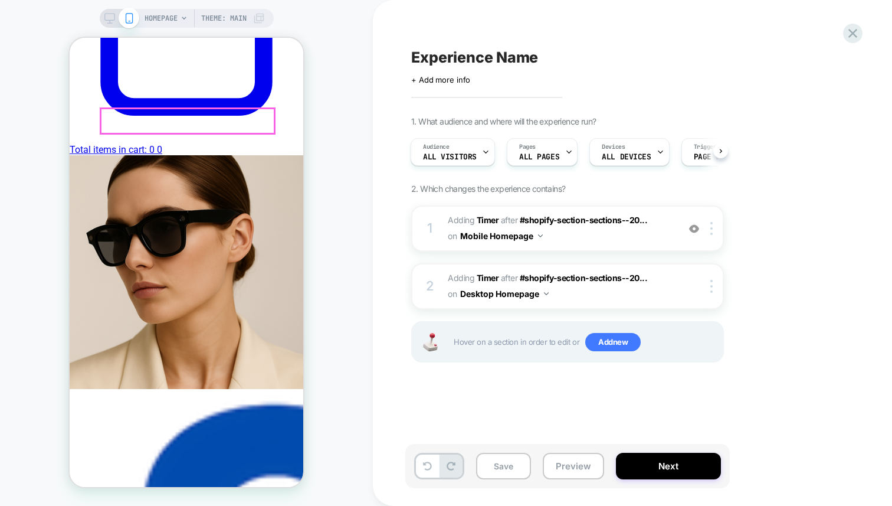
click at [173, 12] on span "HOMEPAGE" at bounding box center [161, 18] width 33 height 19
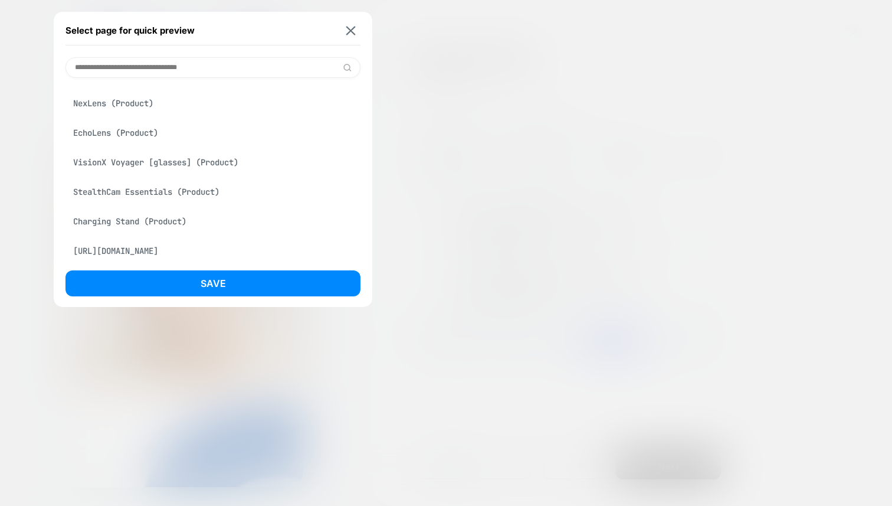
scroll to position [479, 0]
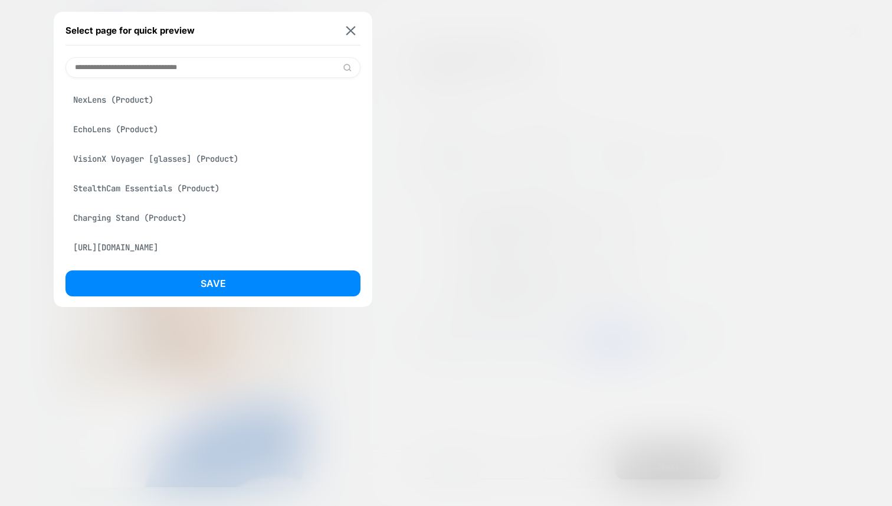
click at [154, 65] on input at bounding box center [212, 67] width 295 height 21
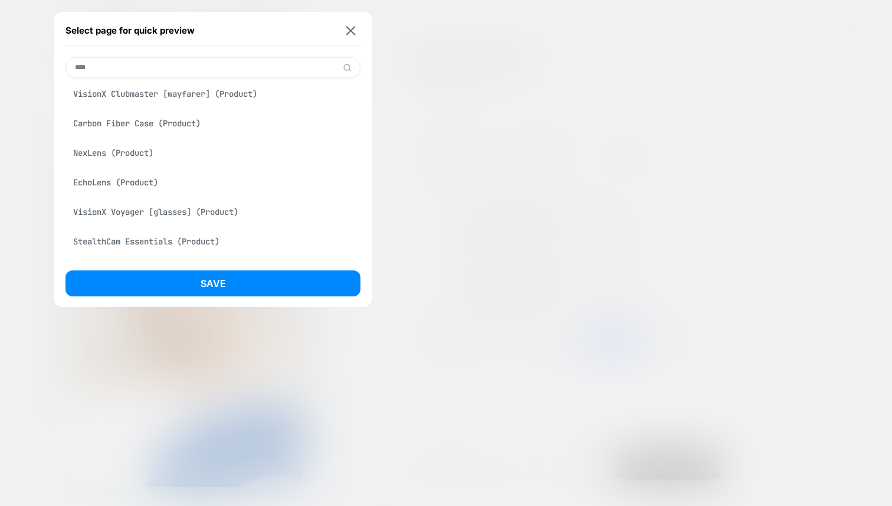
scroll to position [0, 0]
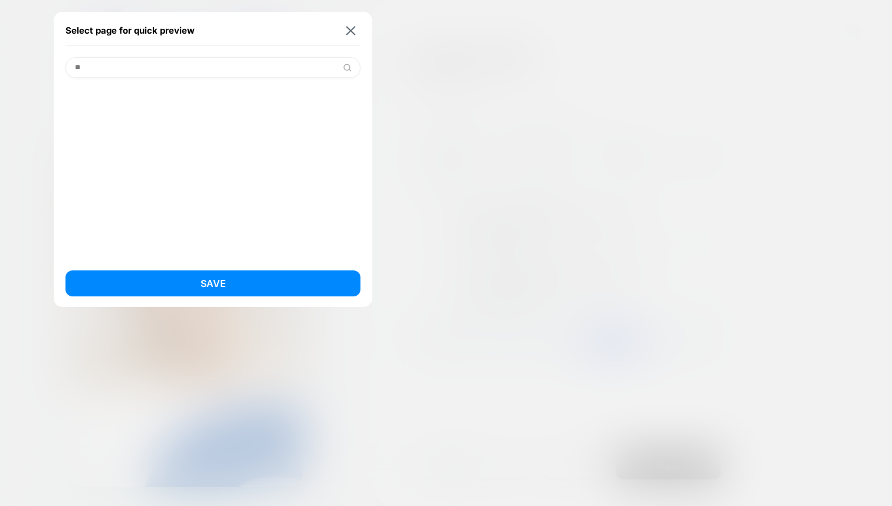
type input "*"
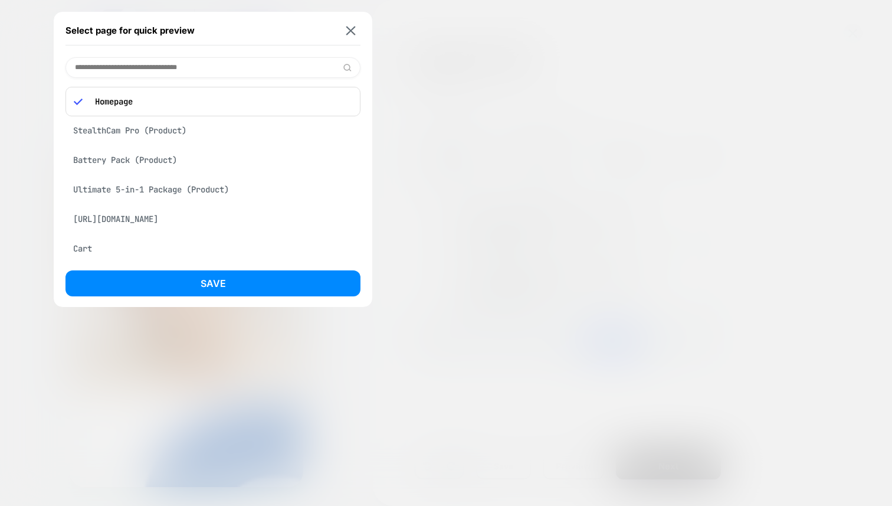
click at [165, 127] on div "StealthCam Pro (Product)" at bounding box center [212, 130] width 295 height 22
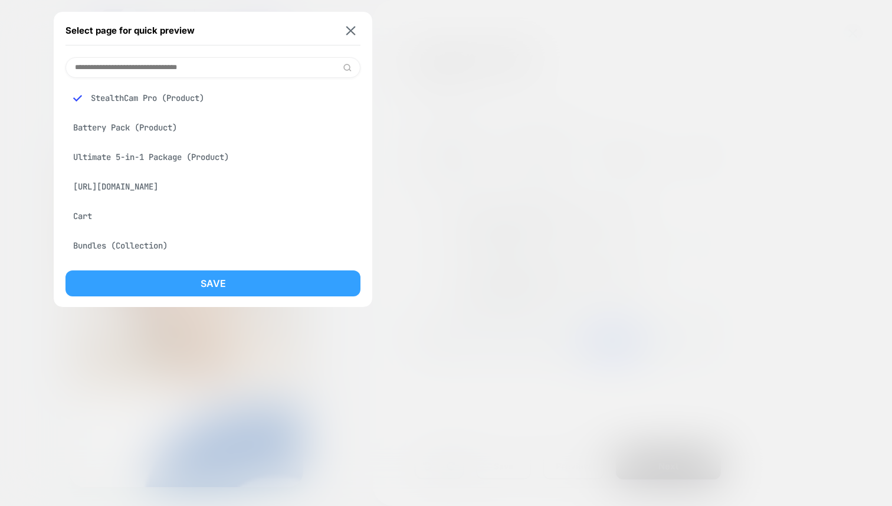
click at [220, 284] on button "Save" at bounding box center [212, 283] width 295 height 26
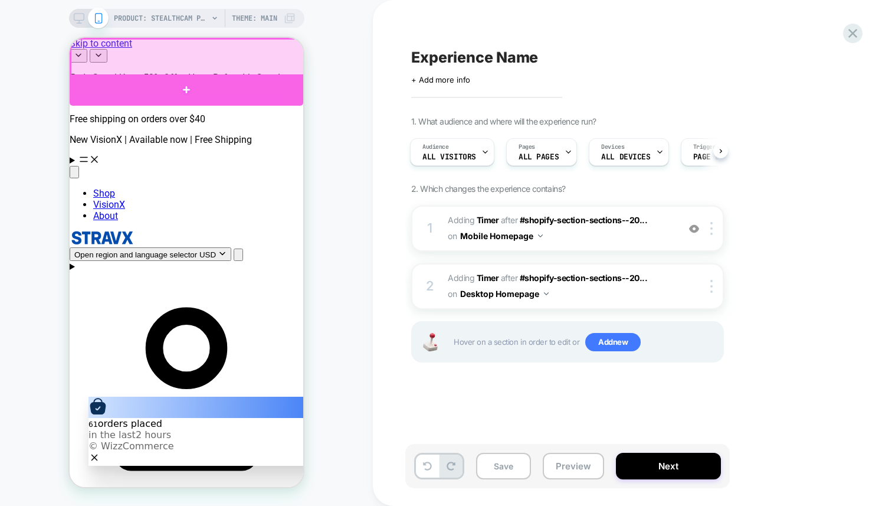
click at [222, 87] on div at bounding box center [187, 89] width 234 height 31
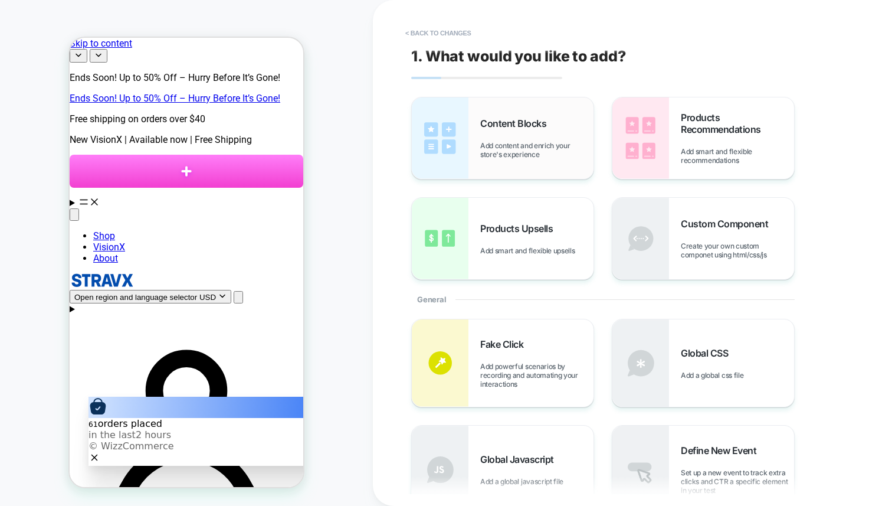
click at [540, 161] on div "Content Blocks Add content and enrich your store's experience" at bounding box center [503, 137] width 182 height 81
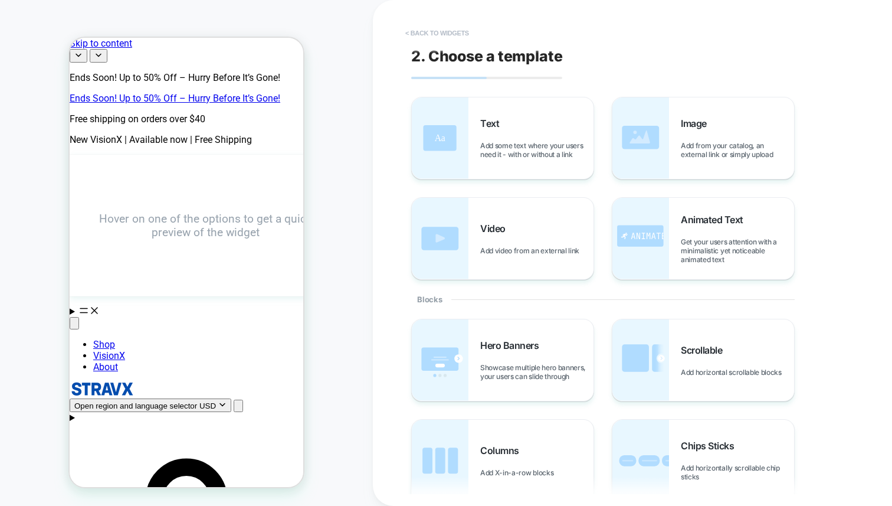
click at [418, 30] on button "< Back to widgets" at bounding box center [437, 33] width 76 height 19
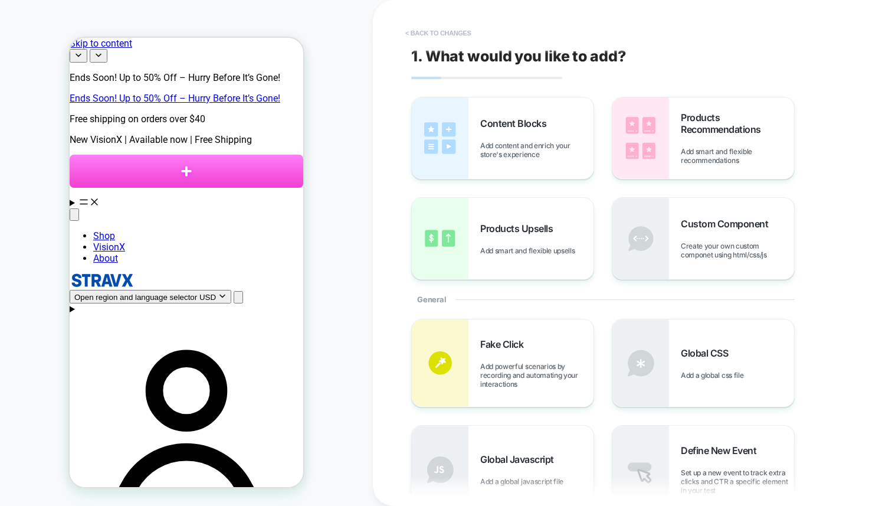
click at [416, 31] on button "< Back to changes" at bounding box center [438, 33] width 78 height 19
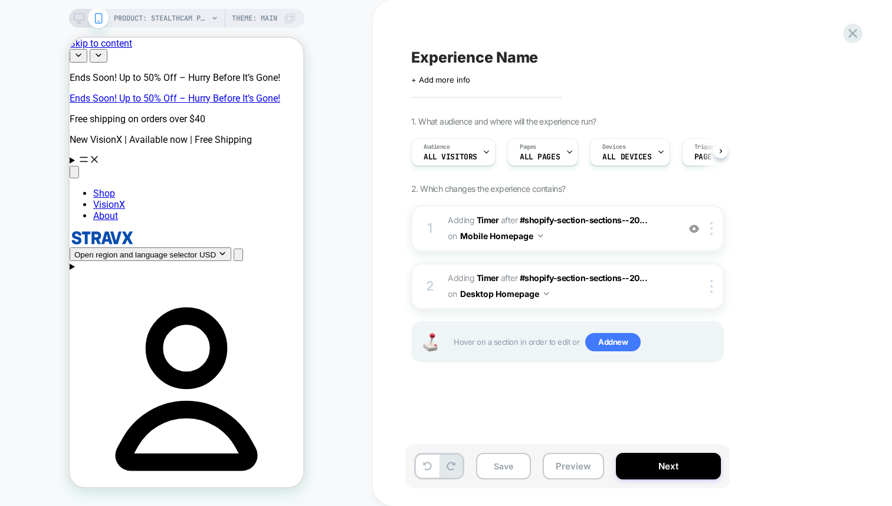
scroll to position [0, 1]
click at [650, 234] on span "#_loomi_addon_1758553427279 Adding Timer AFTER #shopify-section-sections--20...…" at bounding box center [560, 228] width 225 height 32
click at [718, 231] on div at bounding box center [713, 228] width 19 height 13
click at [490, 171] on div "Audience All Visitors Pages ALL PAGES Devices ALL DEVICES Trigger Page Load" at bounding box center [561, 152] width 313 height 40
click at [545, 162] on div "Pages ALL PAGES" at bounding box center [539, 152] width 64 height 27
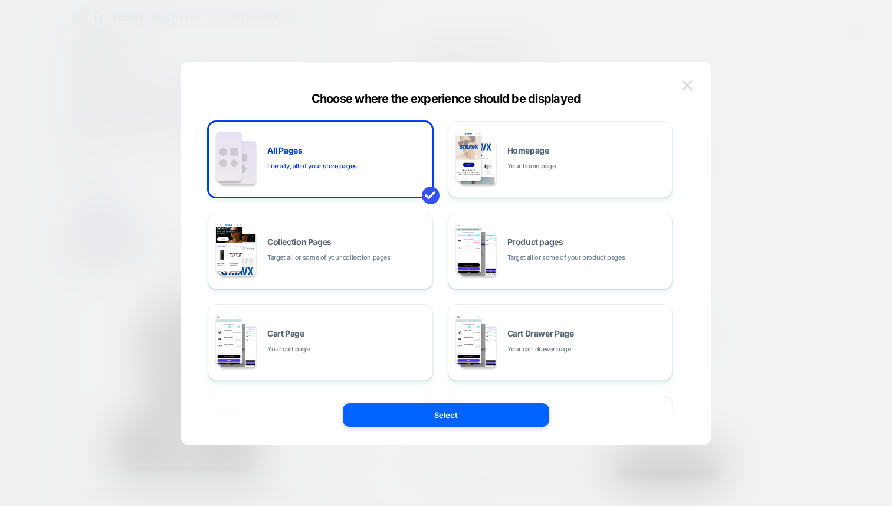
click at [694, 83] on button at bounding box center [687, 86] width 18 height 18
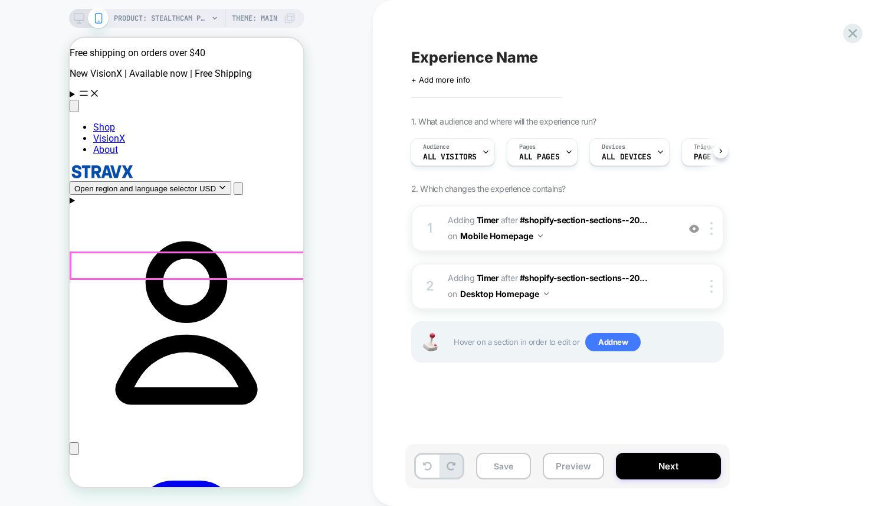
scroll to position [73, 0]
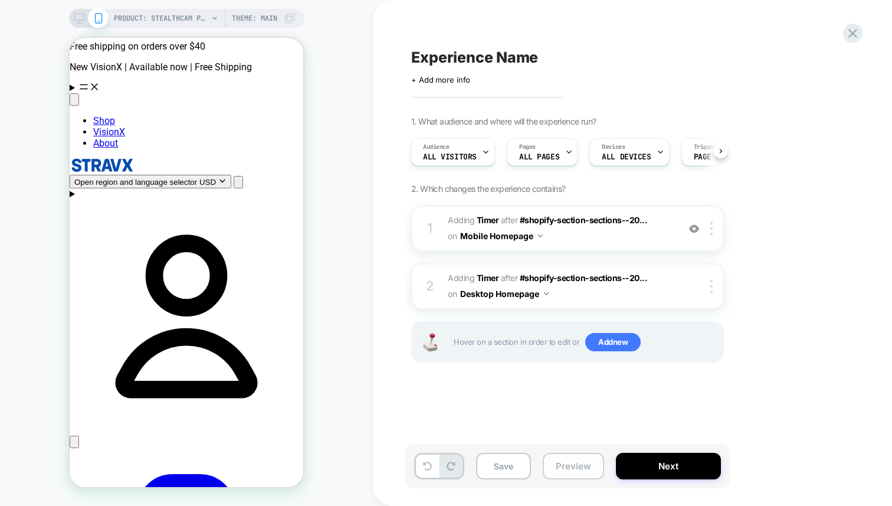
click at [566, 469] on button "Preview" at bounding box center [573, 465] width 61 height 27
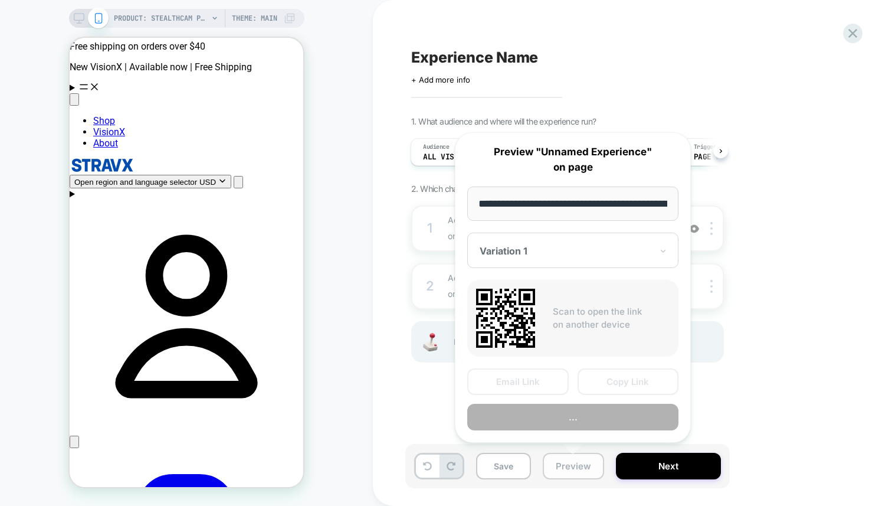
scroll to position [0, 109]
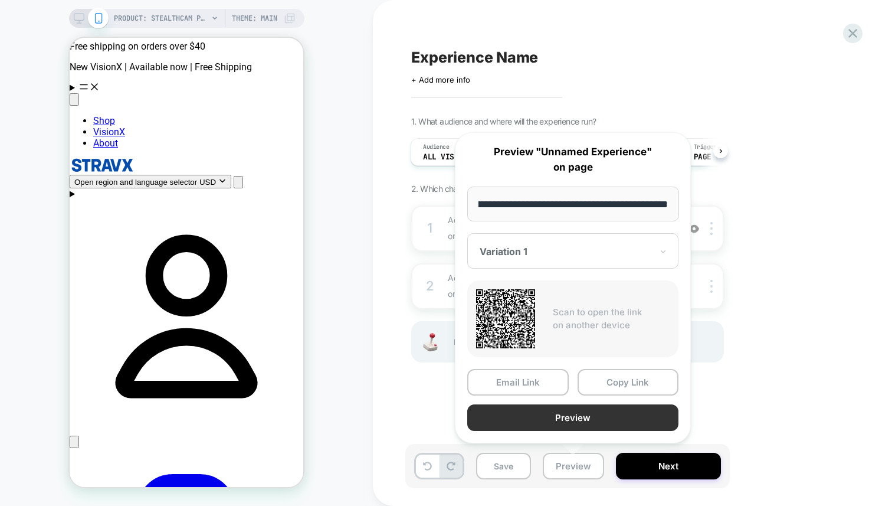
click at [593, 421] on button "Preview" at bounding box center [572, 417] width 211 height 27
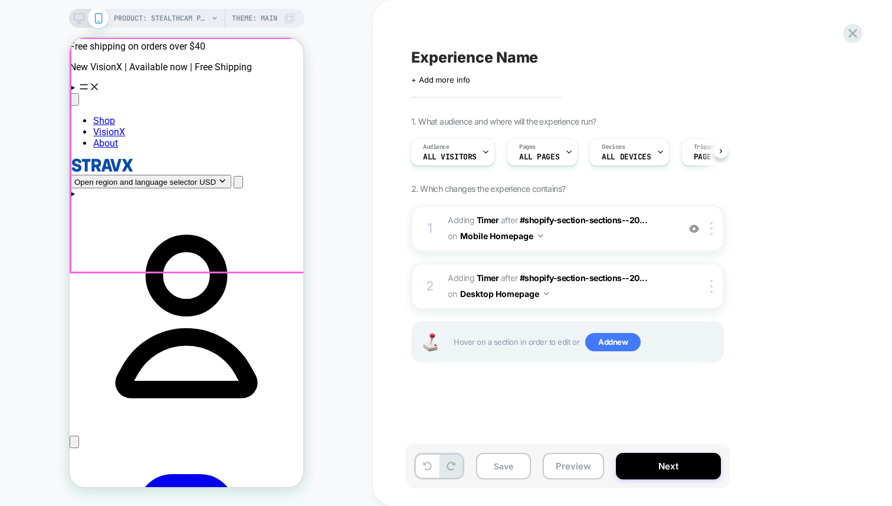
scroll to position [0, 0]
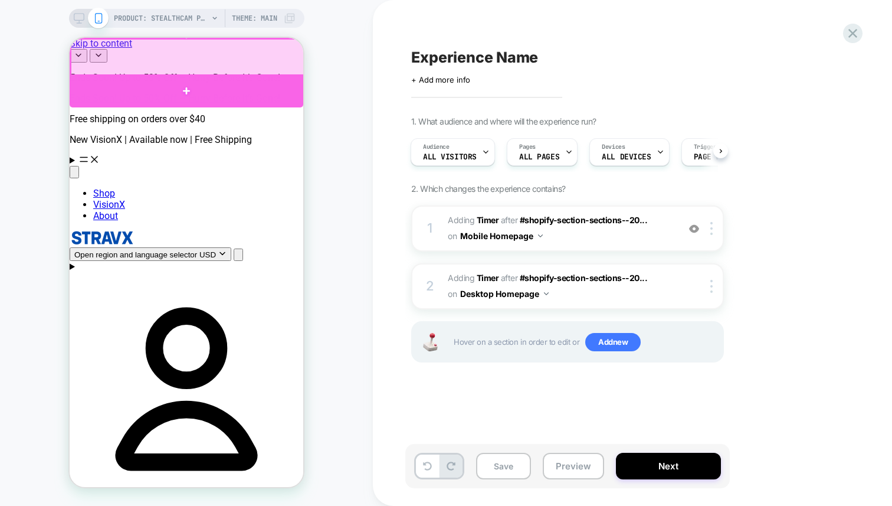
click at [233, 81] on div at bounding box center [187, 90] width 234 height 33
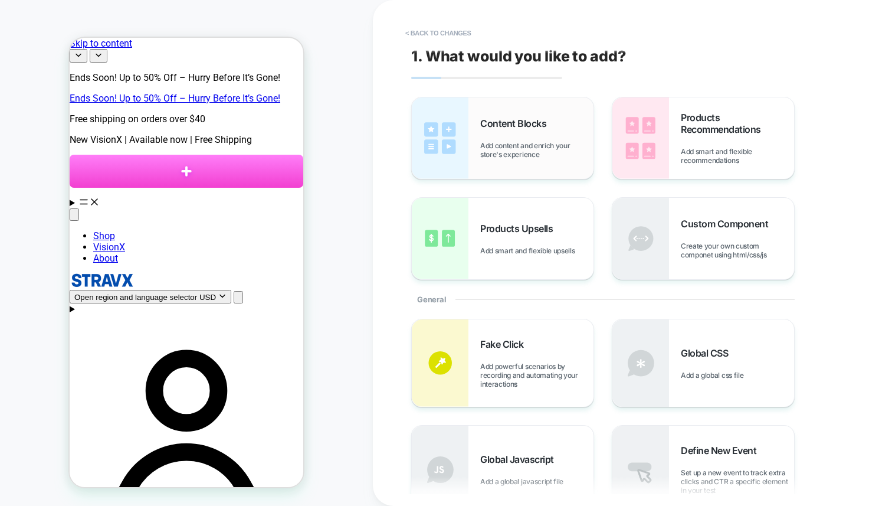
click at [515, 158] on span "Add content and enrich your store's experience" at bounding box center [536, 150] width 113 height 18
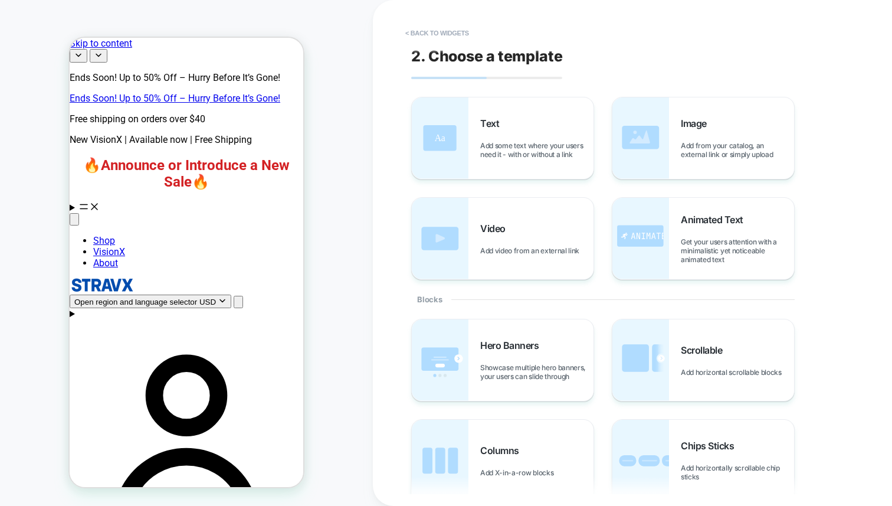
scroll to position [486, 0]
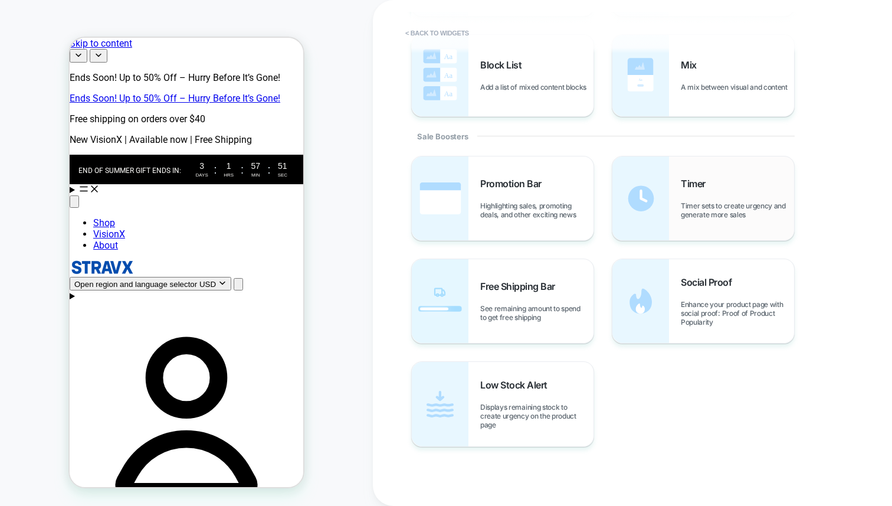
click at [670, 189] on div "Timer Timer sets to create urgency and generate more sales" at bounding box center [703, 198] width 182 height 84
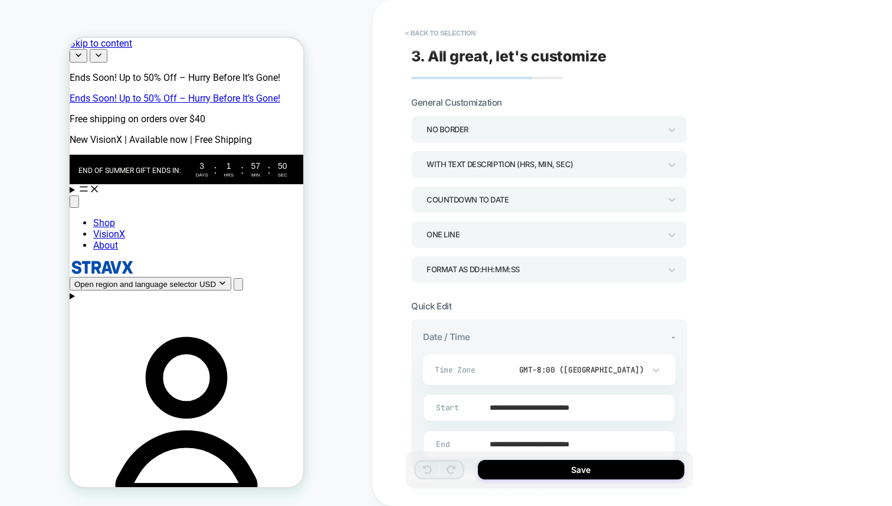
click at [511, 198] on div "COUNTDOWN TO DATE" at bounding box center [544, 200] width 234 height 16
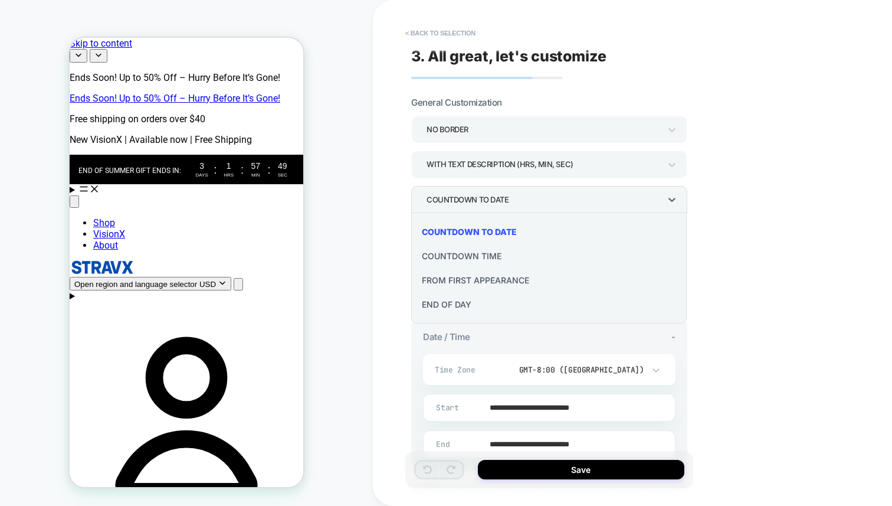
click at [449, 304] on div "END OF DAY" at bounding box center [549, 304] width 266 height 24
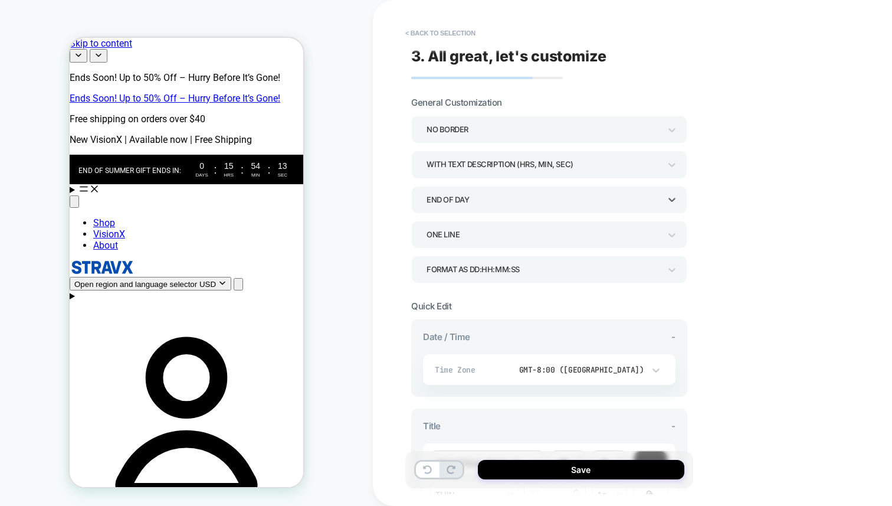
click at [478, 267] on div "Format as DD:HH:MM:SS" at bounding box center [544, 269] width 234 height 16
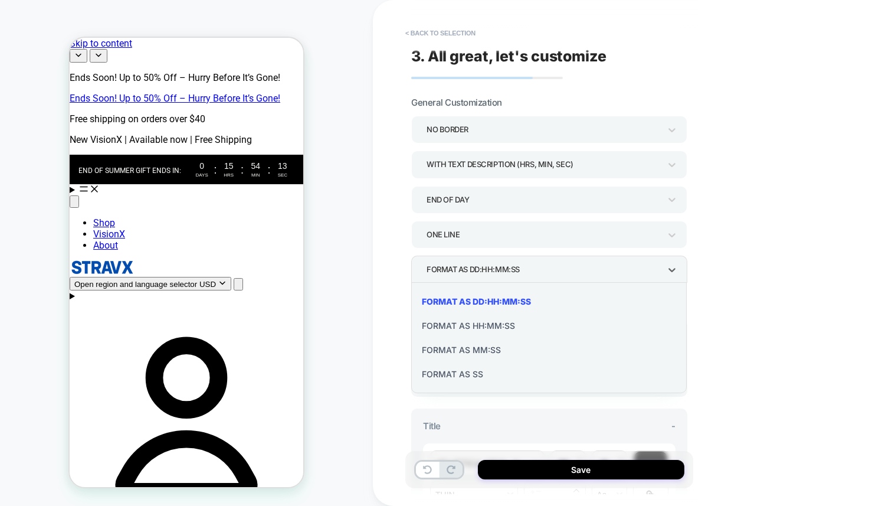
click at [478, 336] on div "Format as HH:MM:SS" at bounding box center [549, 325] width 266 height 24
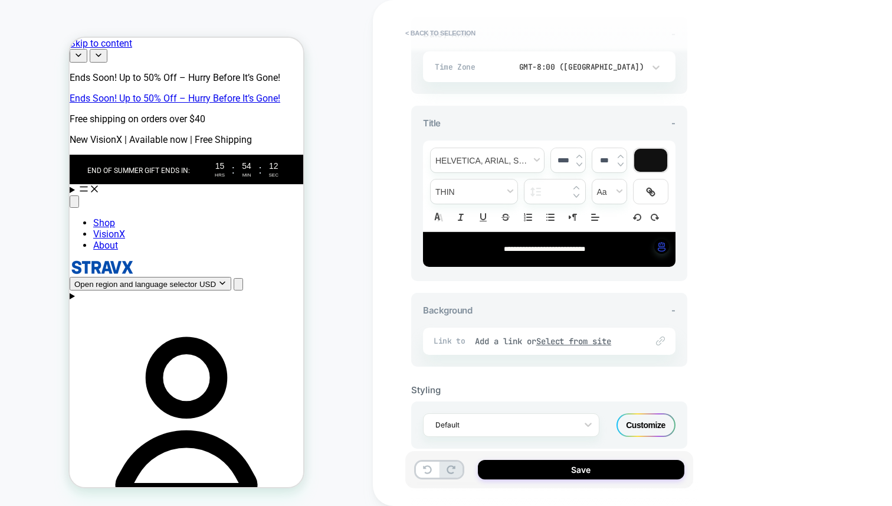
scroll to position [319, 0]
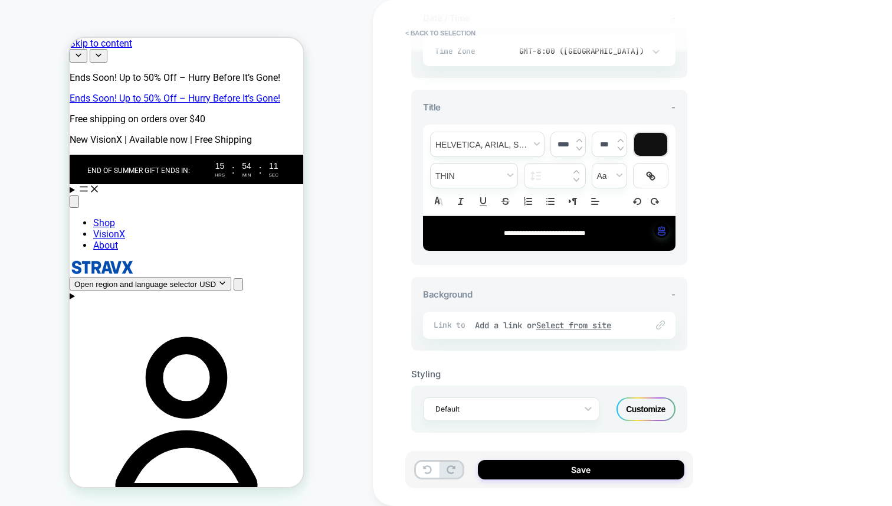
click at [504, 231] on span "**********" at bounding box center [544, 232] width 81 height 7
type input "****"
drag, startPoint x: 499, startPoint y: 231, endPoint x: 541, endPoint y: 231, distance: 41.9
click at [541, 231] on span "**********" at bounding box center [544, 232] width 81 height 7
drag, startPoint x: 554, startPoint y: 231, endPoint x: 434, endPoint y: 231, distance: 119.8
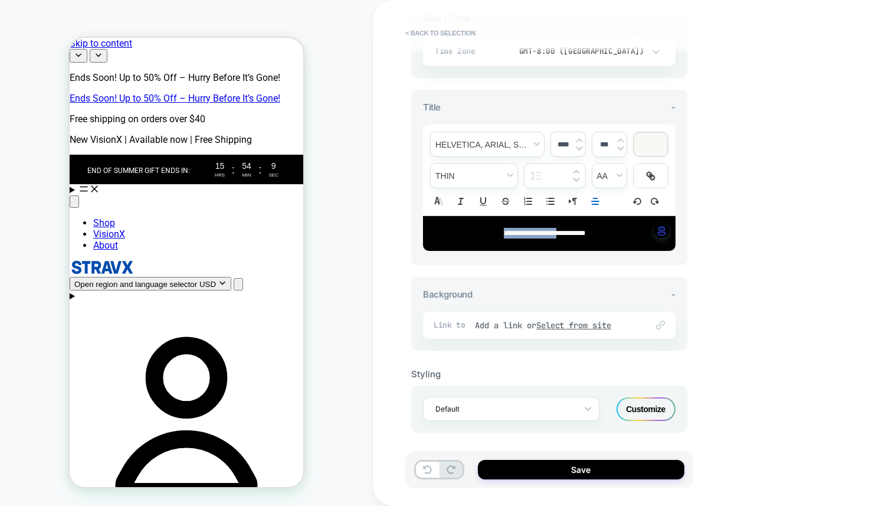
click at [434, 231] on div "**********" at bounding box center [549, 233] width 252 height 34
click at [651, 414] on div "Customize" at bounding box center [645, 409] width 59 height 24
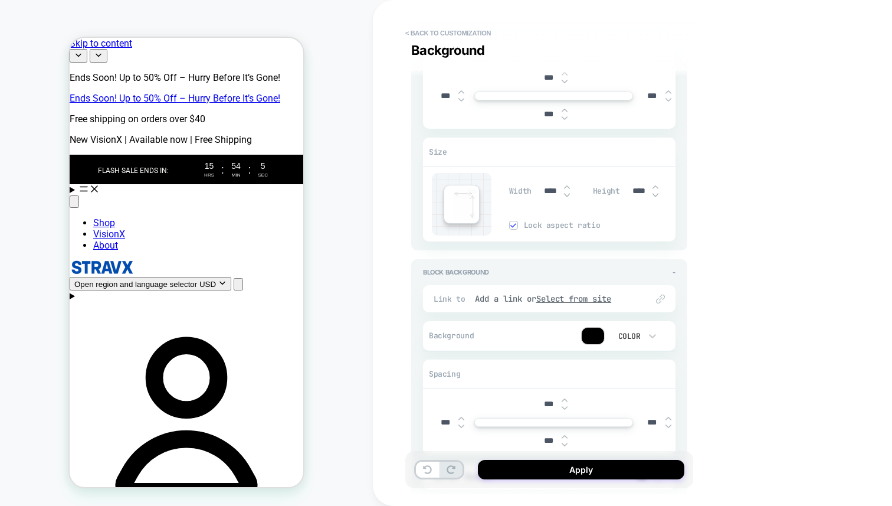
scroll to position [1798, 0]
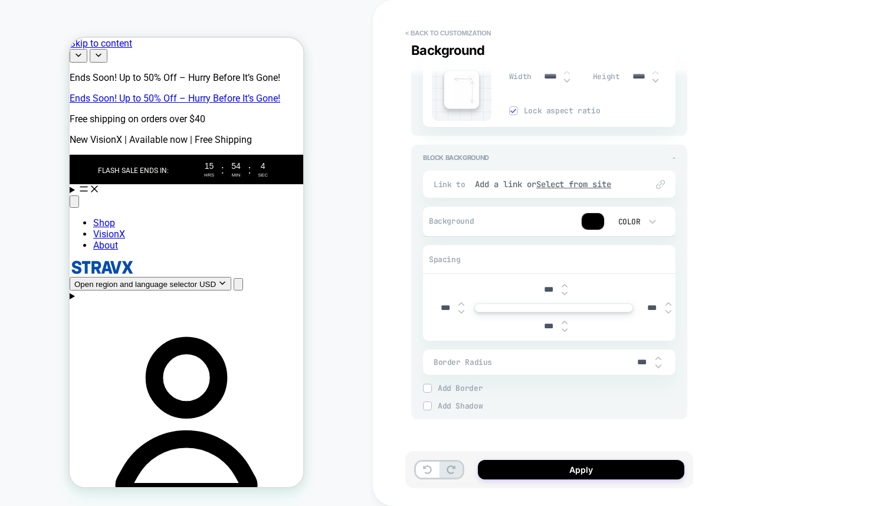
click at [593, 226] on div at bounding box center [593, 221] width 22 height 17
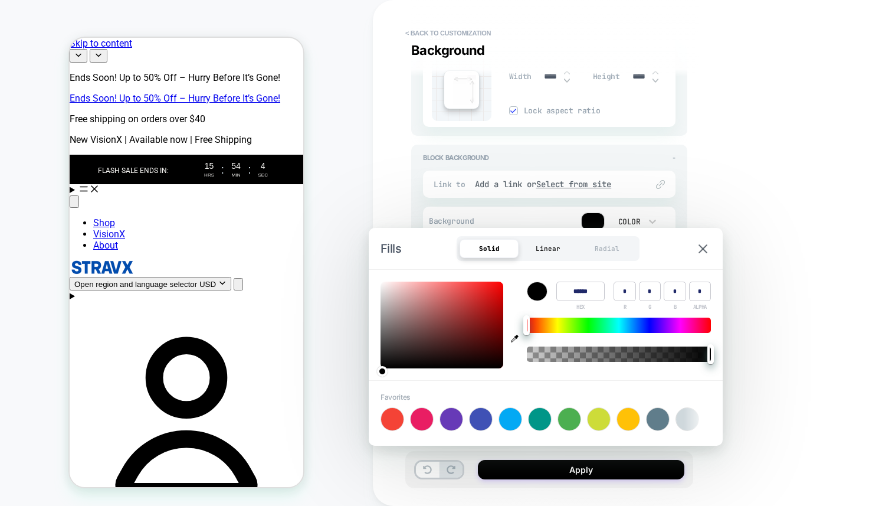
click at [546, 242] on div "Linear" at bounding box center [548, 248] width 59 height 19
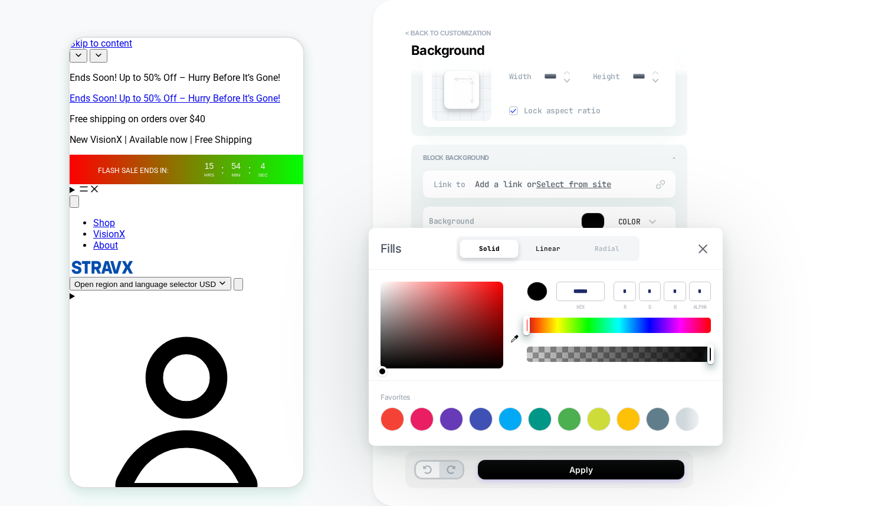
type textarea "*"
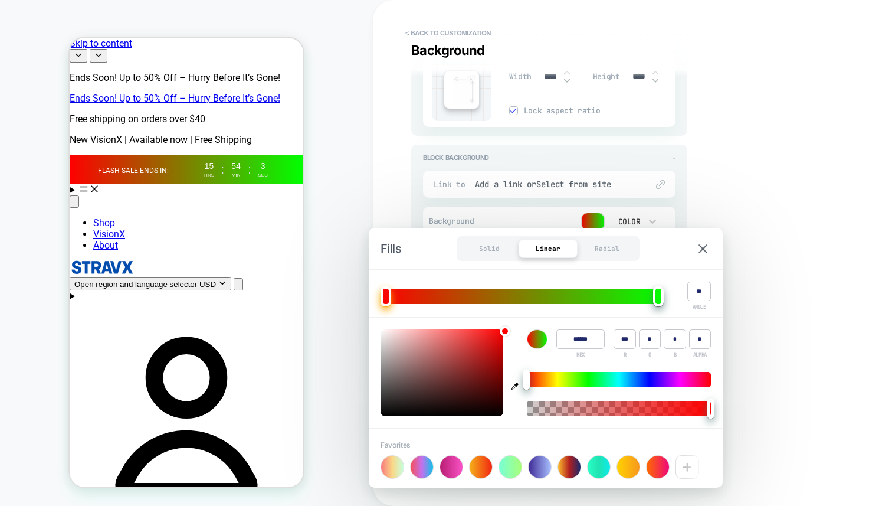
drag, startPoint x: 512, startPoint y: 413, endPoint x: 512, endPoint y: 442, distance: 28.9
click at [511, 414] on button "button" at bounding box center [515, 372] width 18 height 87
type input "******"
type input "***"
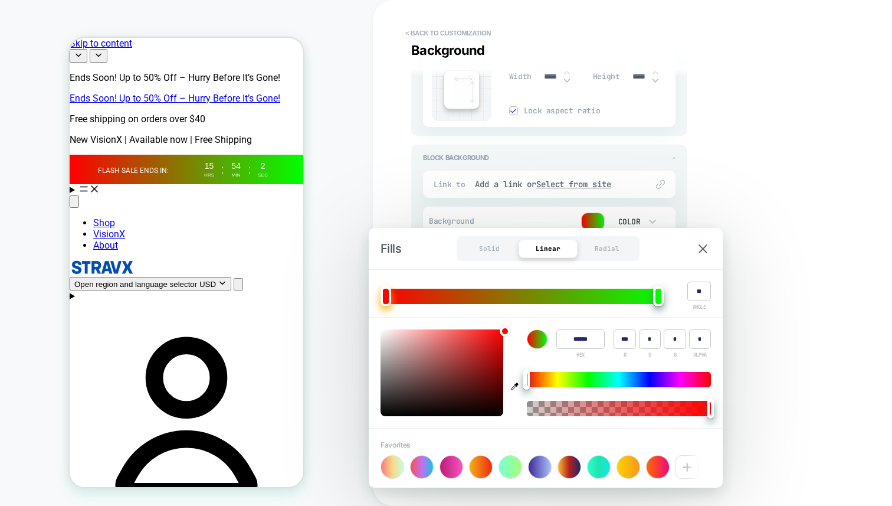
type input "***"
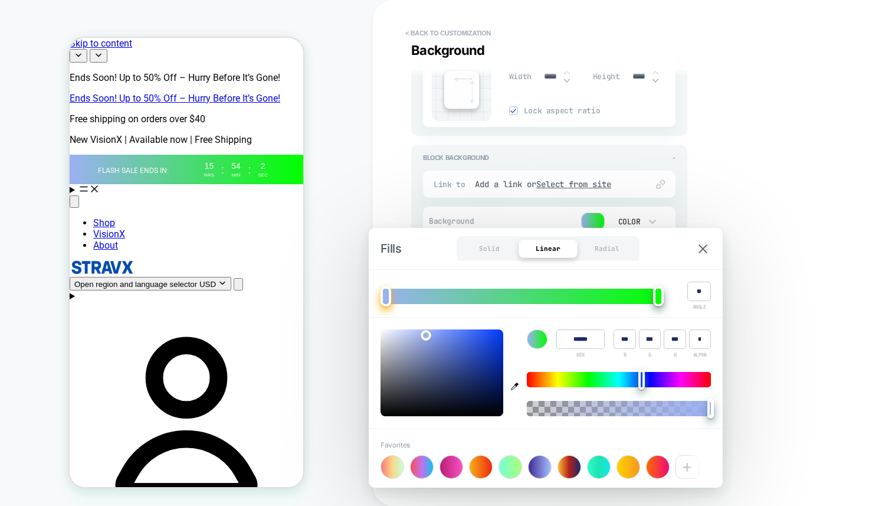
click at [827, 330] on div "**********" at bounding box center [632, 253] width 519 height 506
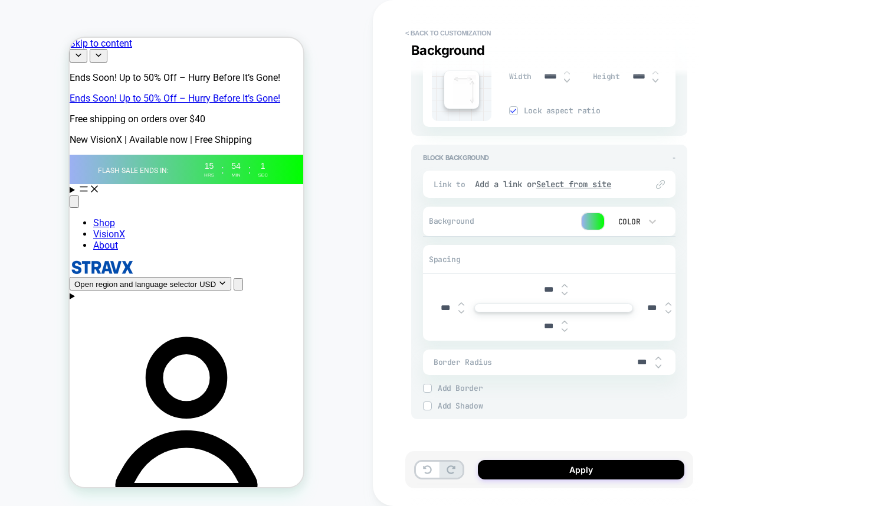
click at [609, 228] on div "Color" at bounding box center [634, 221] width 59 height 22
click at [602, 224] on div at bounding box center [446, 253] width 892 height 506
click at [599, 224] on div at bounding box center [593, 221] width 22 height 17
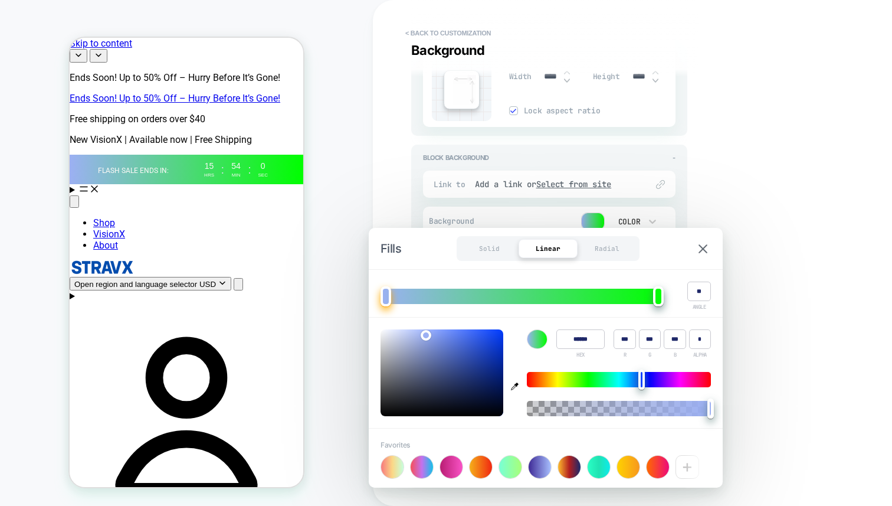
click at [593, 216] on div at bounding box center [593, 221] width 22 height 17
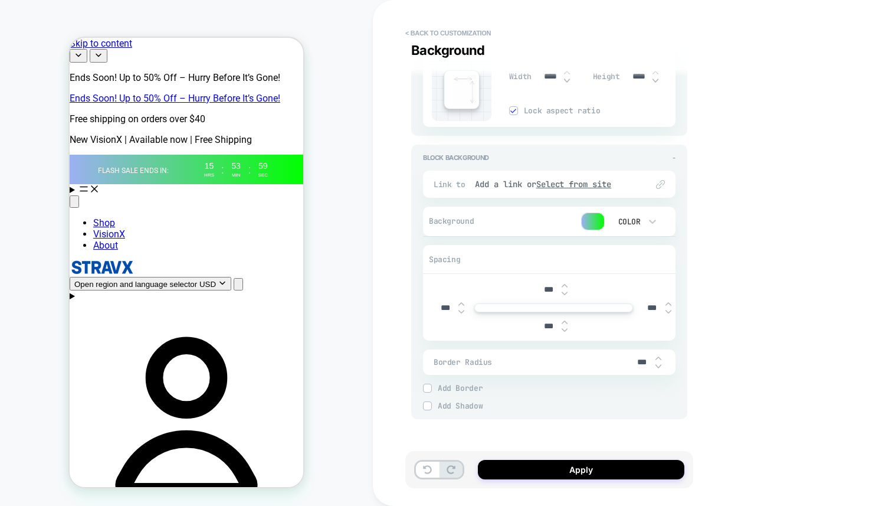
click at [593, 216] on div at bounding box center [593, 221] width 22 height 17
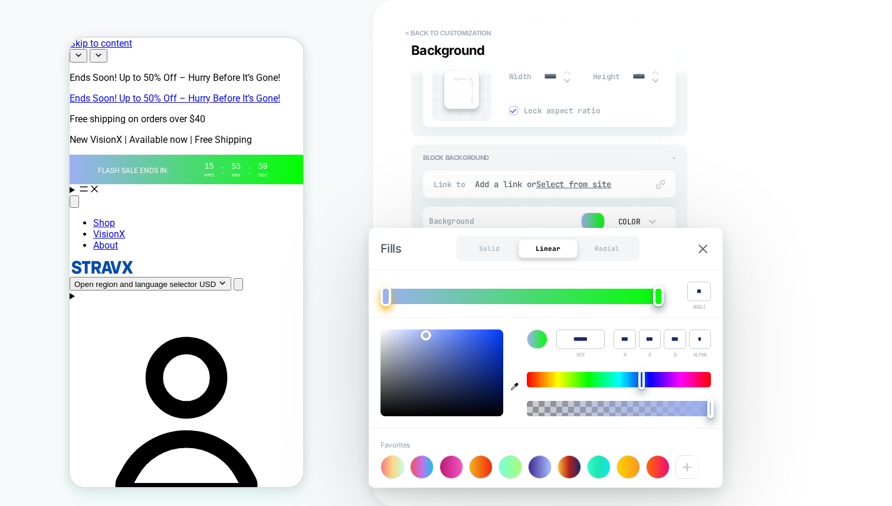
click at [527, 480] on div "Favorites +" at bounding box center [546, 457] width 354 height 59
click at [536, 473] on div at bounding box center [540, 466] width 22 height 22
type textarea "*"
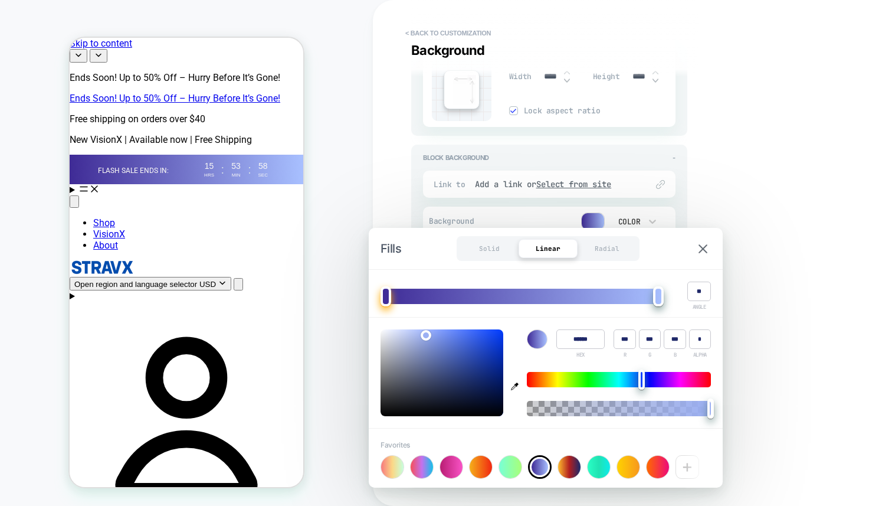
click at [821, 354] on div "**********" at bounding box center [632, 253] width 519 height 506
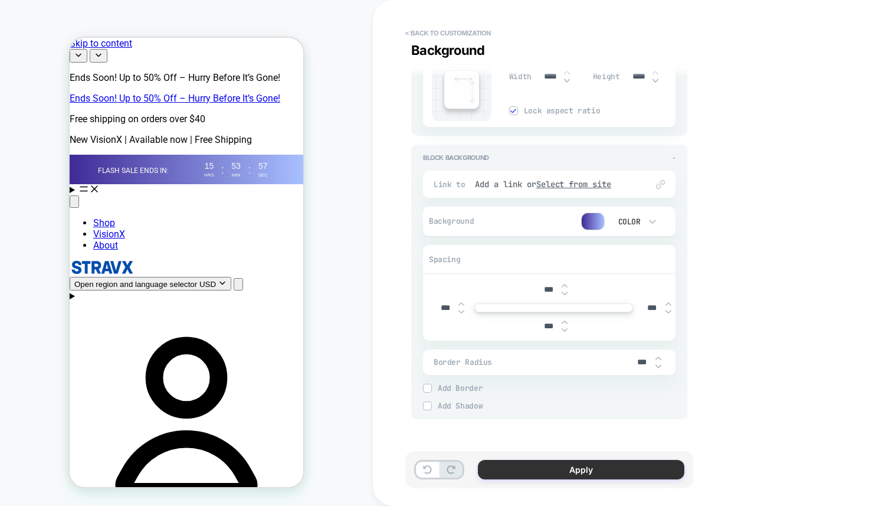
click at [651, 472] on button "Apply" at bounding box center [581, 469] width 206 height 19
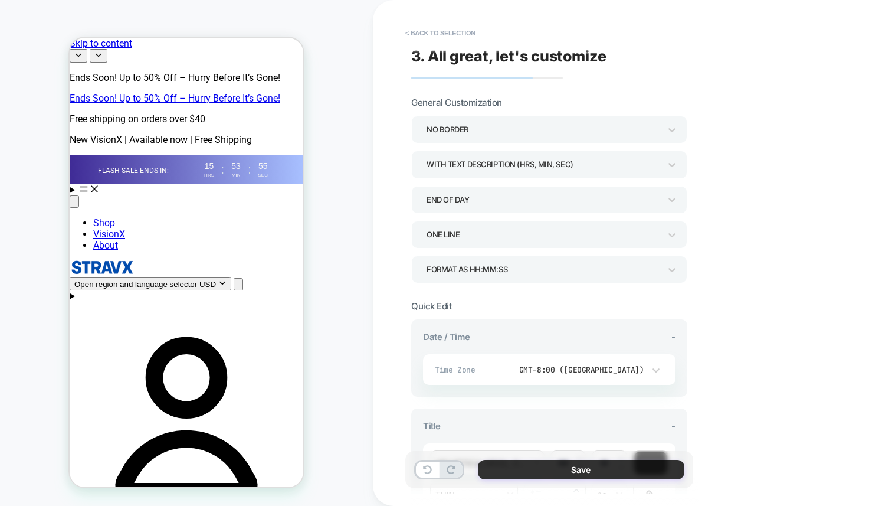
click at [548, 467] on button "Save" at bounding box center [581, 469] width 206 height 19
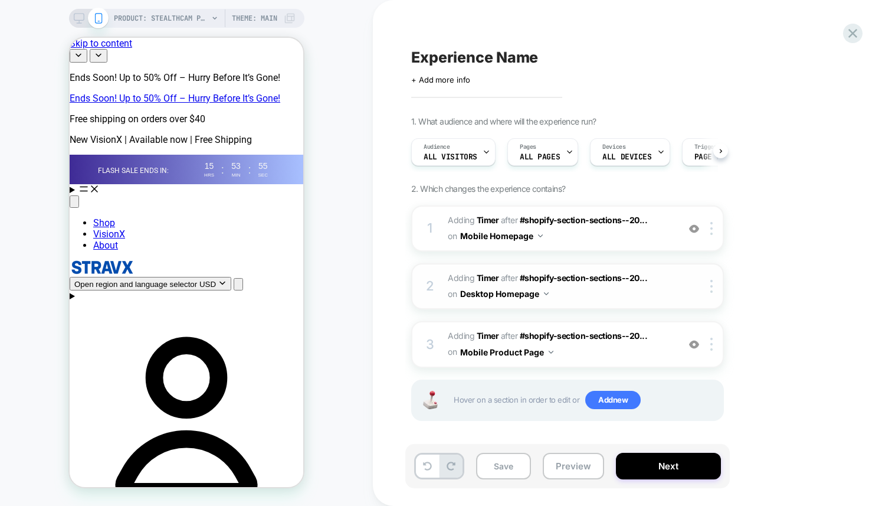
scroll to position [0, 1]
click at [711, 343] on img at bounding box center [711, 343] width 2 height 13
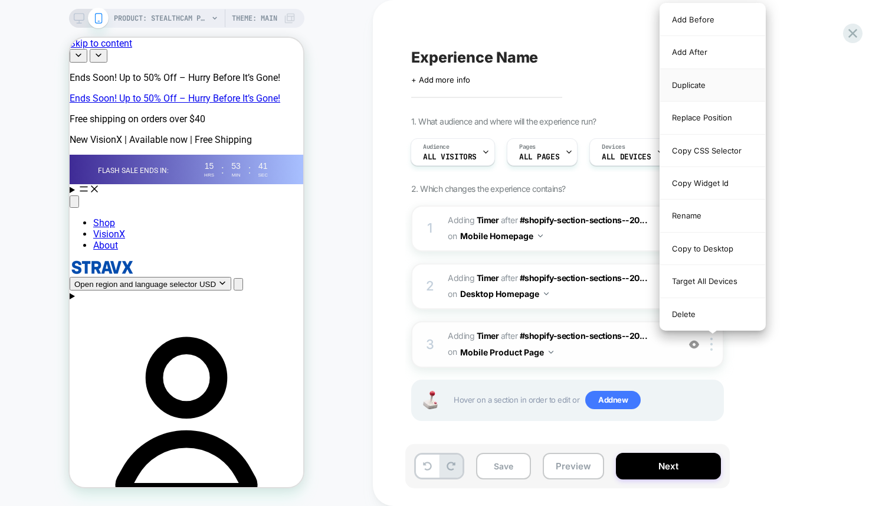
click at [716, 88] on div "Duplicate" at bounding box center [712, 85] width 105 height 32
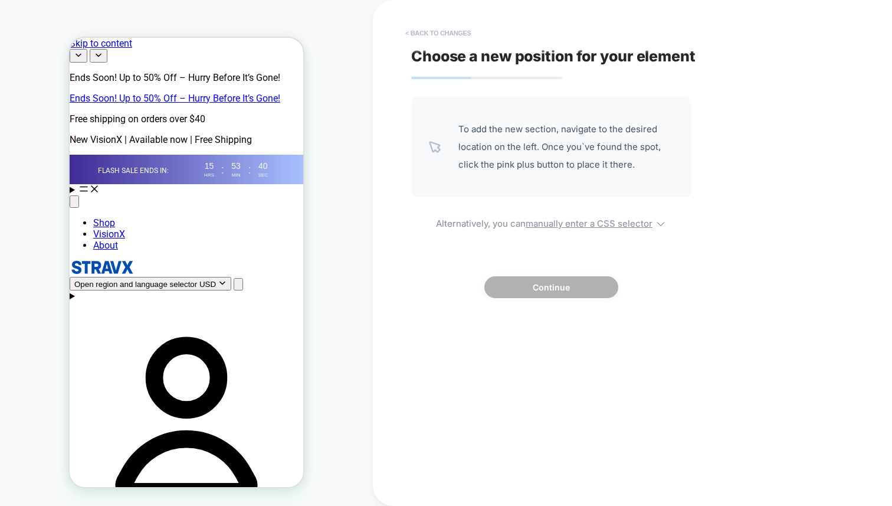
click at [428, 32] on button "< Back to changes" at bounding box center [438, 33] width 78 height 19
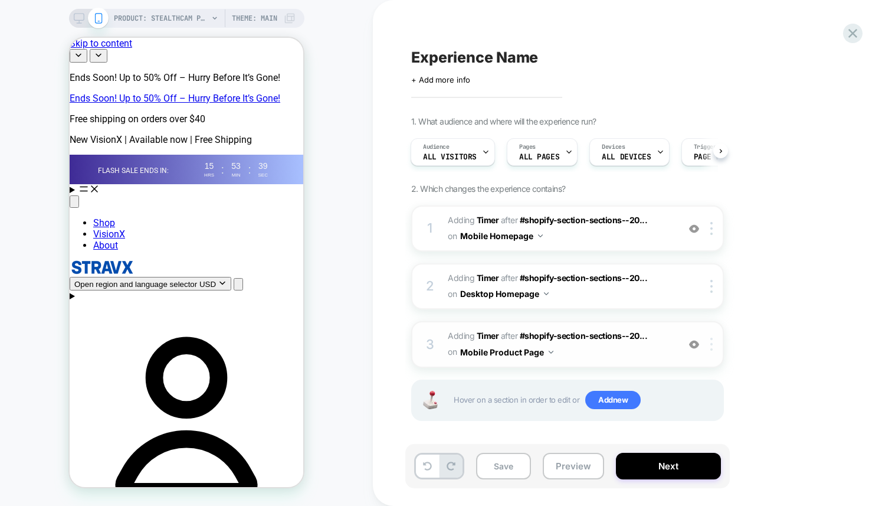
click at [710, 343] on div at bounding box center [713, 343] width 19 height 13
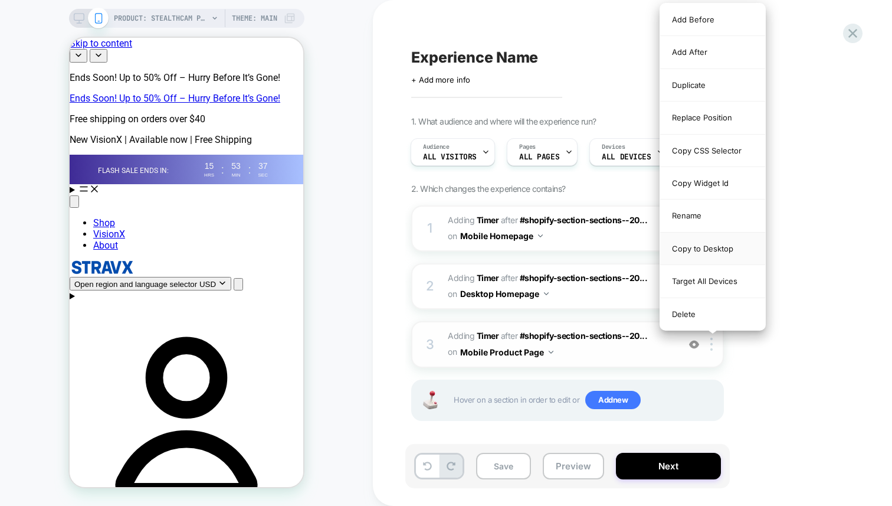
click at [699, 242] on div "Copy to Desktop" at bounding box center [712, 248] width 105 height 32
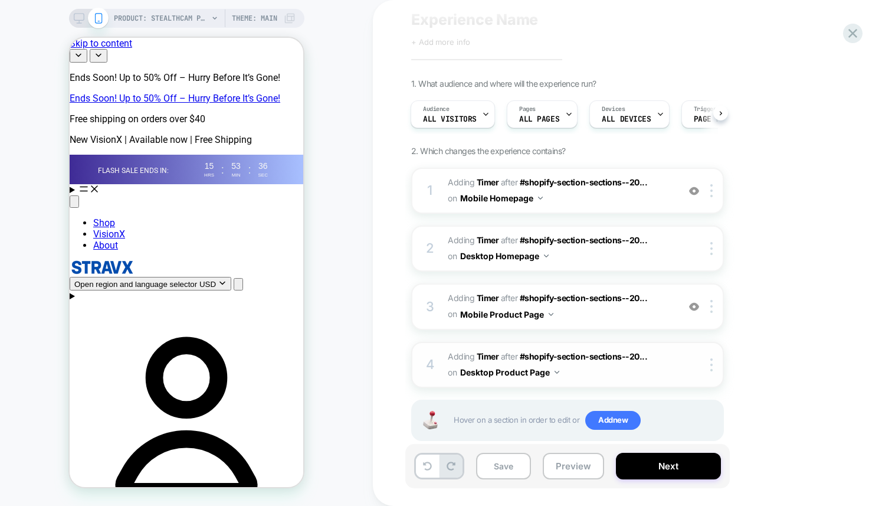
scroll to position [52, 0]
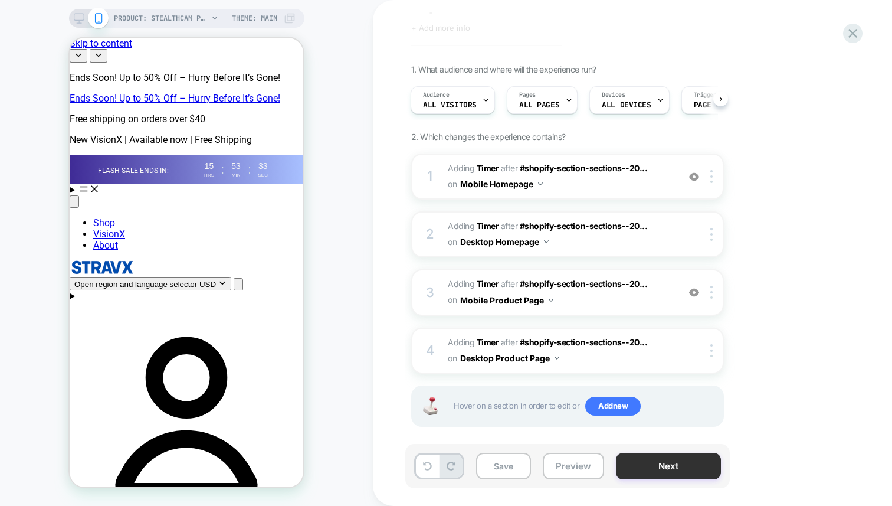
click at [643, 472] on button "Next" at bounding box center [668, 465] width 105 height 27
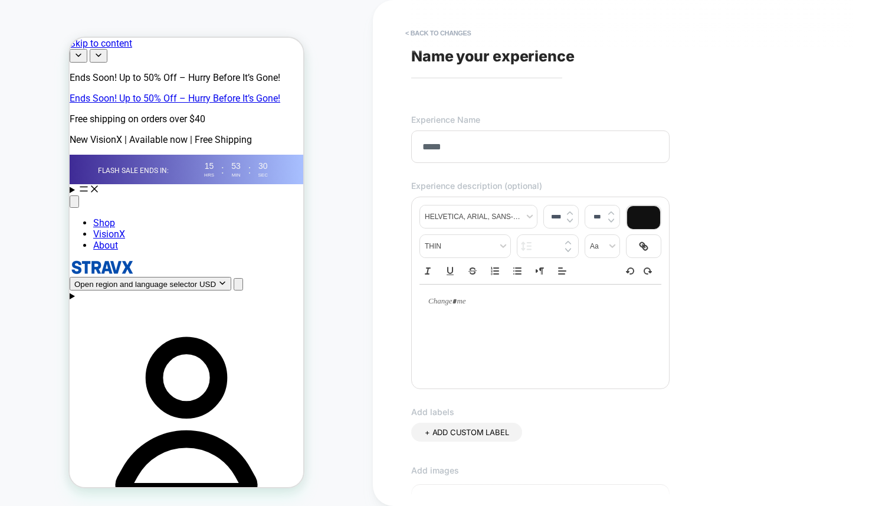
type input "*****"
click at [666, 242] on div "**********" at bounding box center [540, 292] width 258 height 192
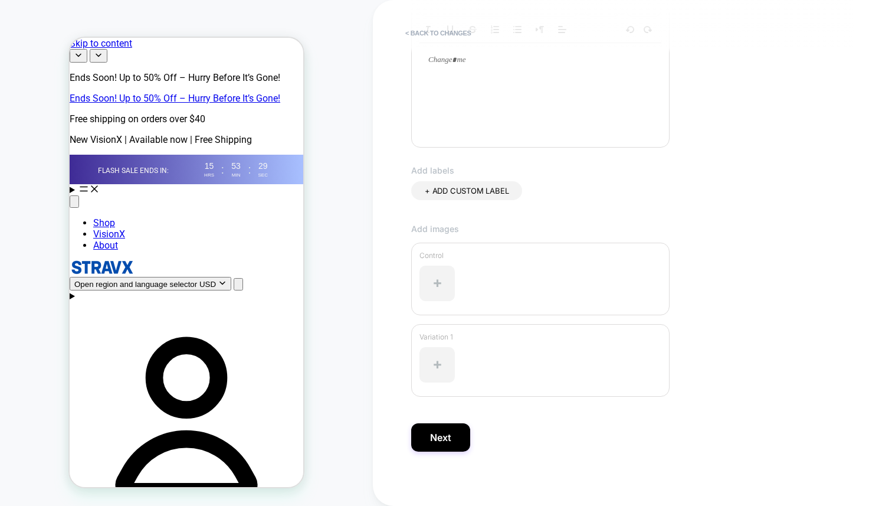
scroll to position [246, 0]
click at [447, 422] on button "Next" at bounding box center [440, 432] width 59 height 28
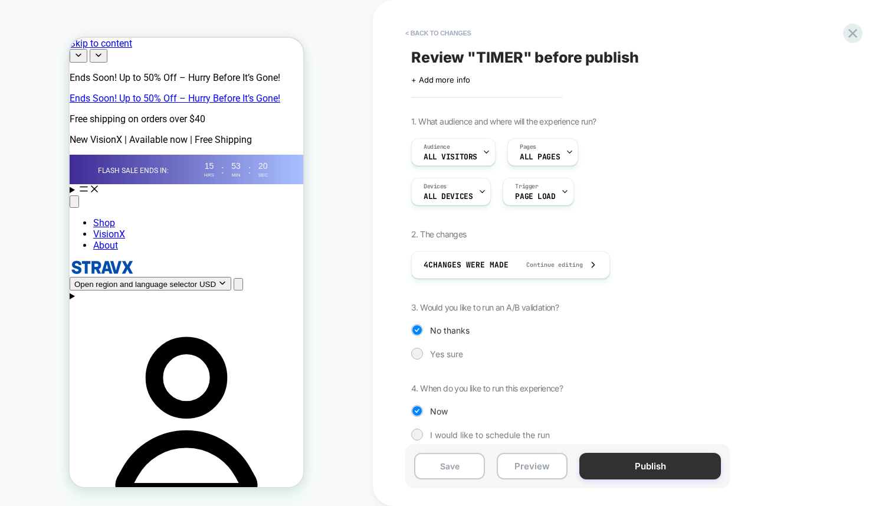
click at [634, 471] on button "Publish" at bounding box center [650, 465] width 142 height 27
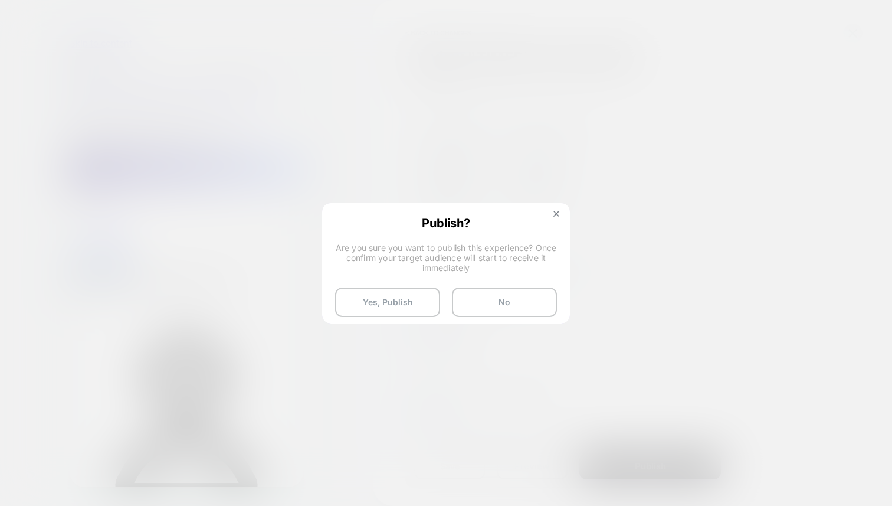
drag, startPoint x: 414, startPoint y: 291, endPoint x: 564, endPoint y: 232, distance: 161.6
click at [564, 232] on div "Publish? Are you sure you want to publish this experience? Once confirm your ta…" at bounding box center [445, 266] width 245 height 124
click at [395, 305] on button "Yes, Publish" at bounding box center [387, 301] width 105 height 29
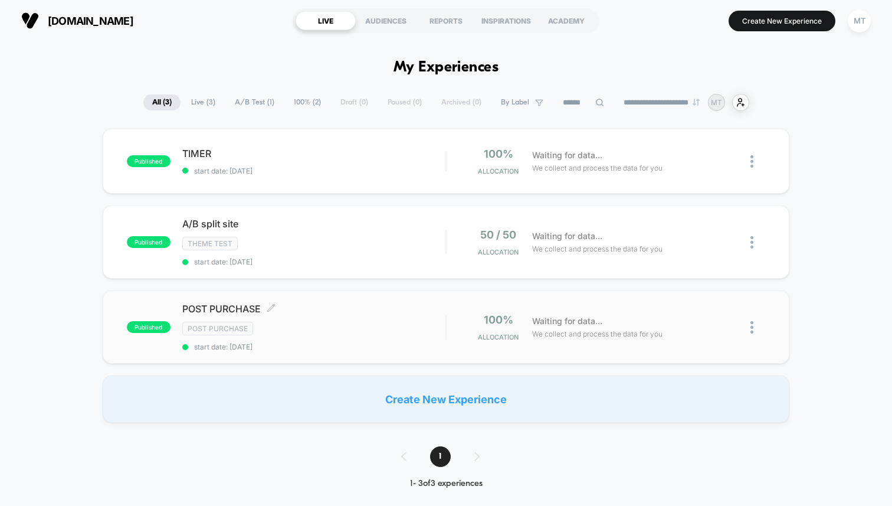
click at [315, 314] on div "POST PURCHASE Click to edit experience details Click to edit experience details…" at bounding box center [313, 327] width 263 height 48
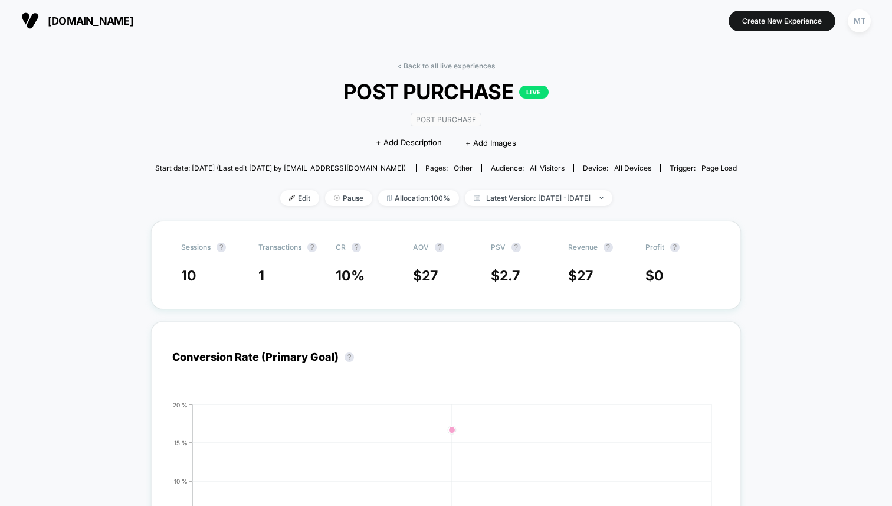
click at [37, 11] on button "[DOMAIN_NAME]" at bounding box center [77, 20] width 119 height 19
